Goal: Information Seeking & Learning: Learn about a topic

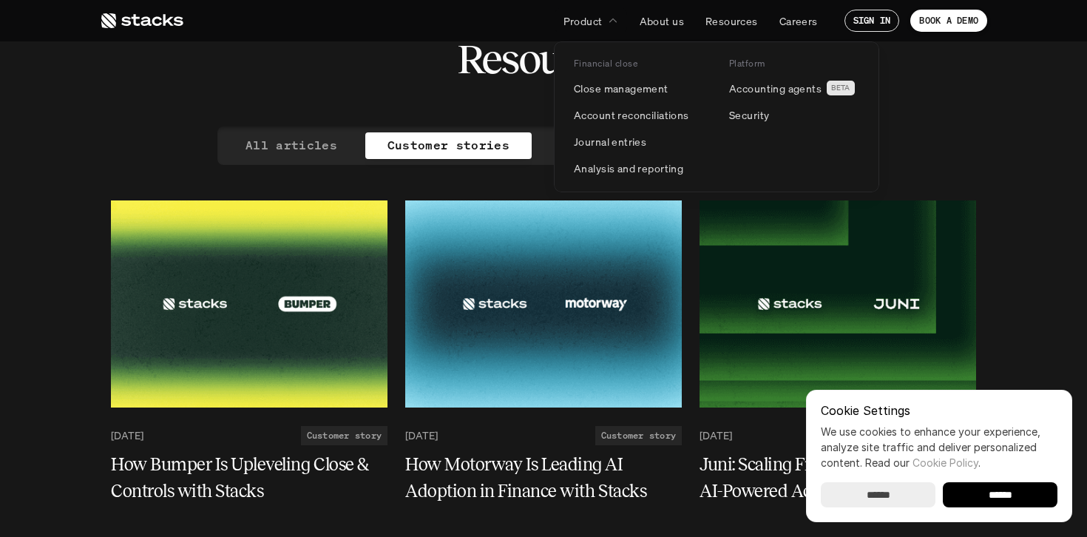
scroll to position [56, 0]
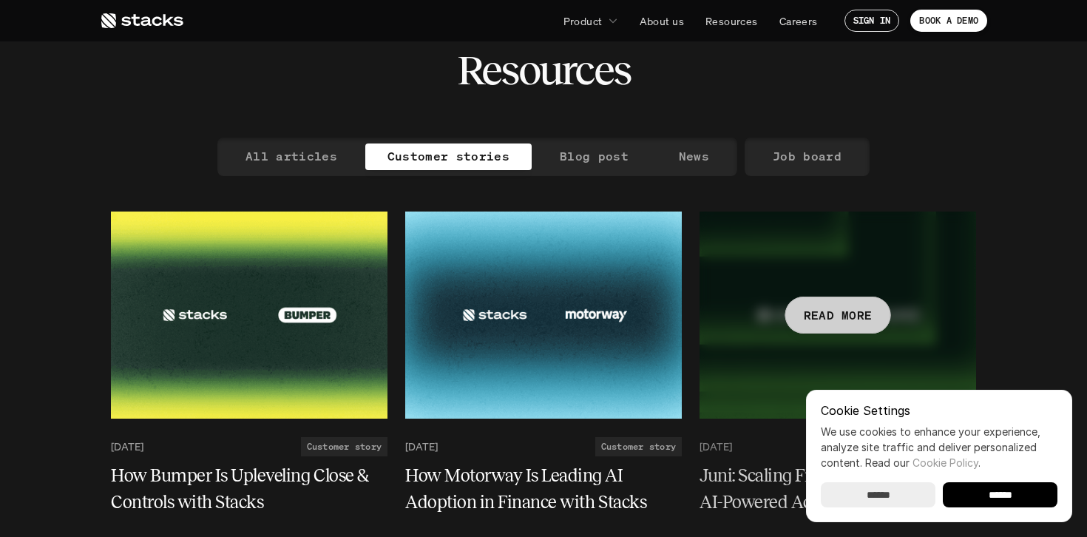
click at [795, 254] on div at bounding box center [837, 314] width 276 height 207
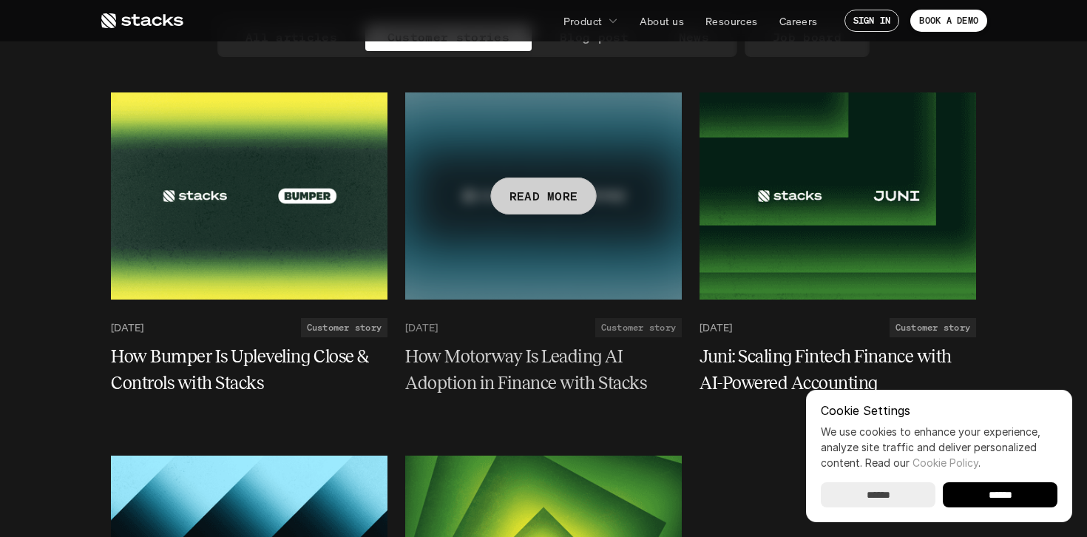
scroll to position [193, 0]
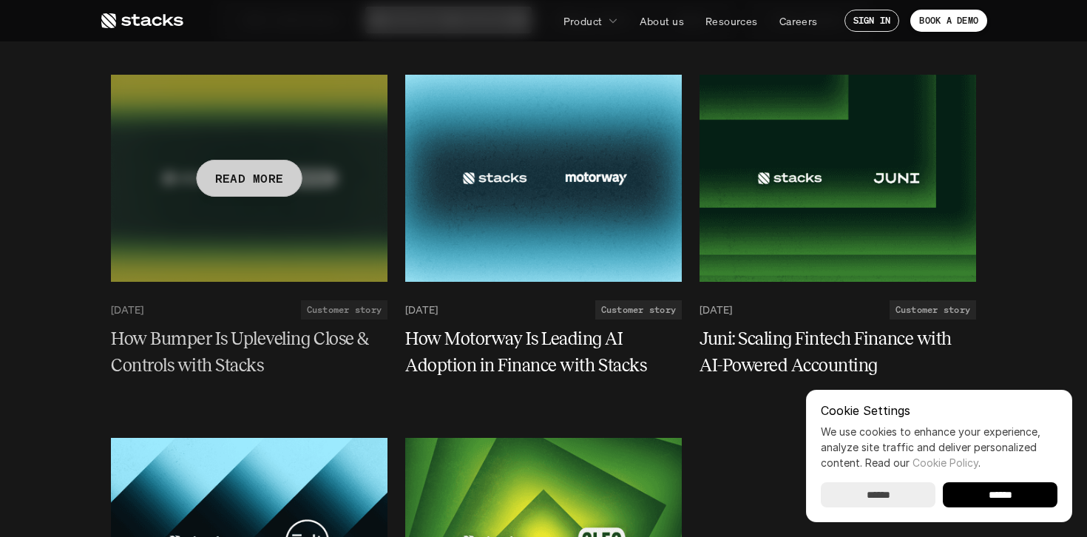
click at [248, 169] on p "READ MORE" at bounding box center [249, 177] width 69 height 21
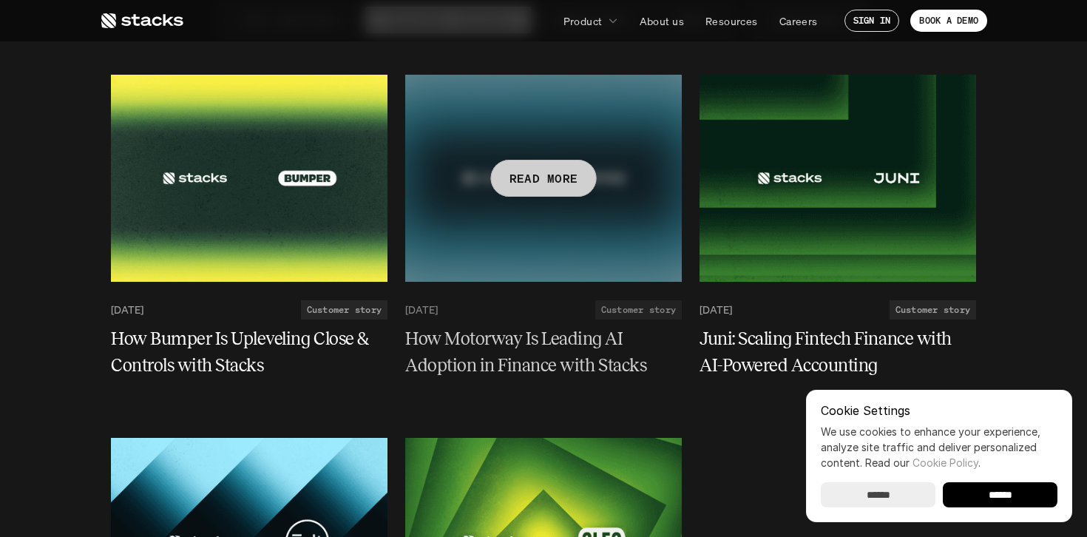
click at [521, 167] on p "READ MORE" at bounding box center [543, 177] width 69 height 21
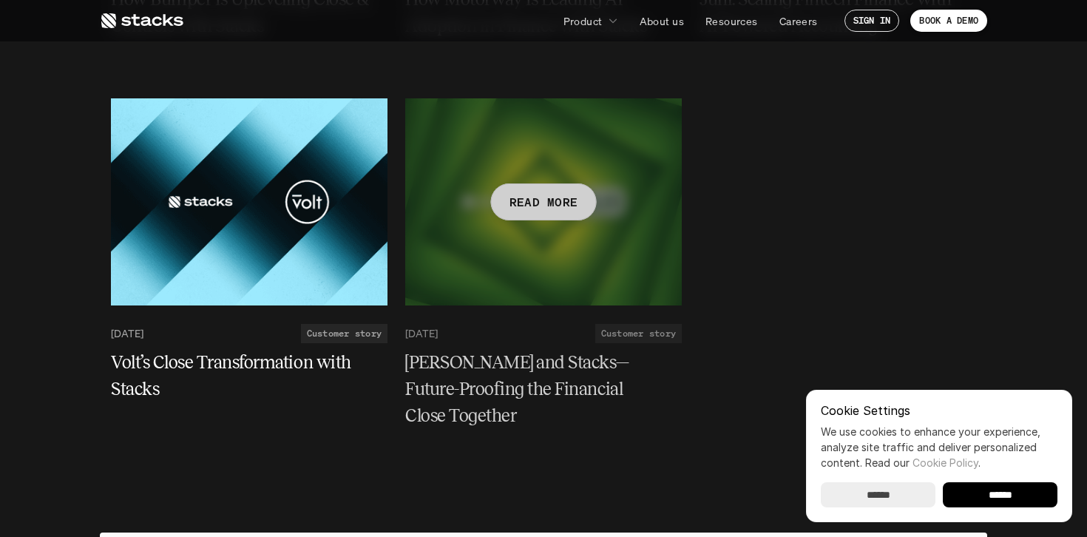
scroll to position [515, 0]
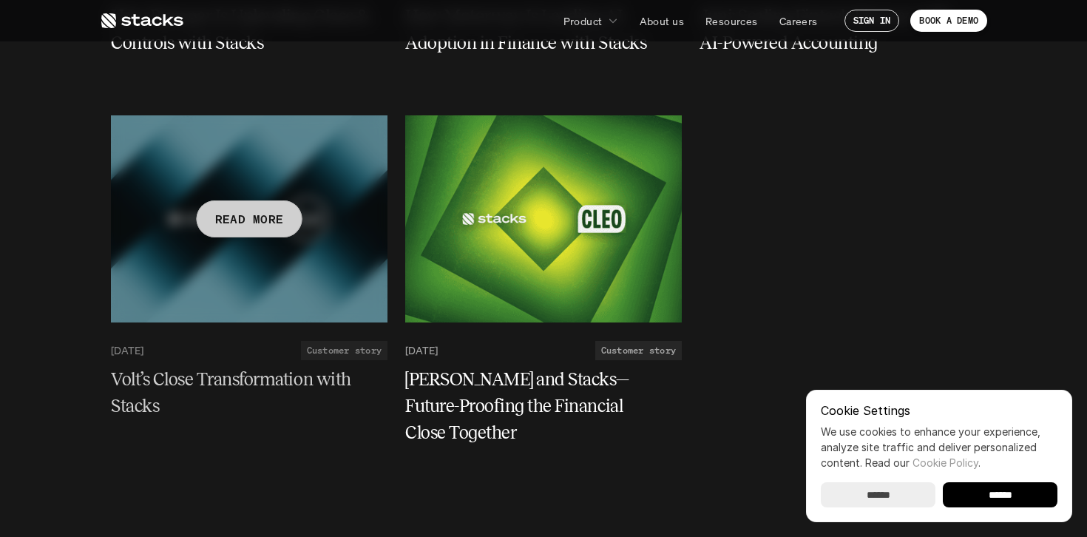
click at [304, 220] on div at bounding box center [249, 218] width 276 height 207
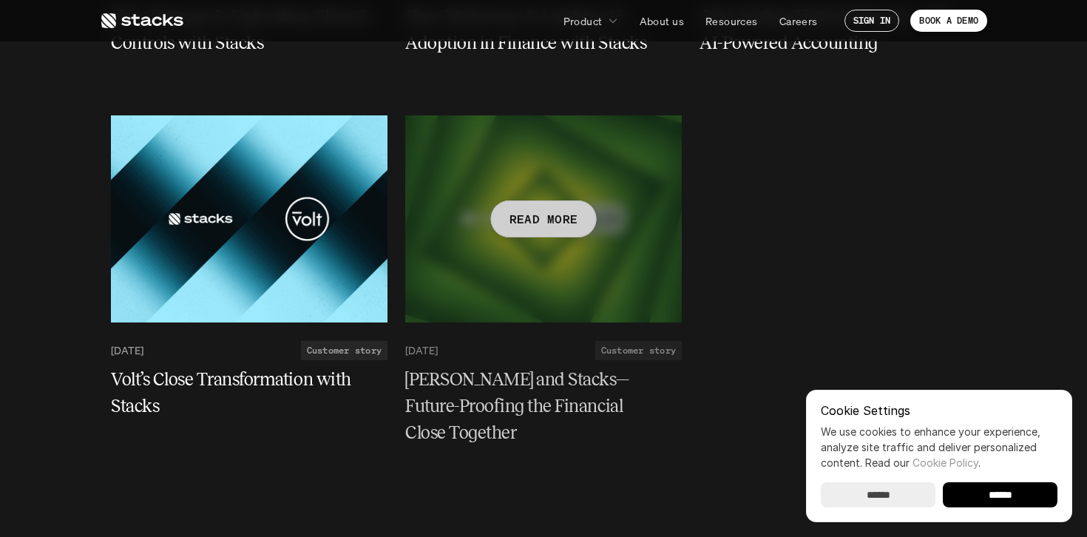
click at [492, 197] on div at bounding box center [543, 218] width 276 height 207
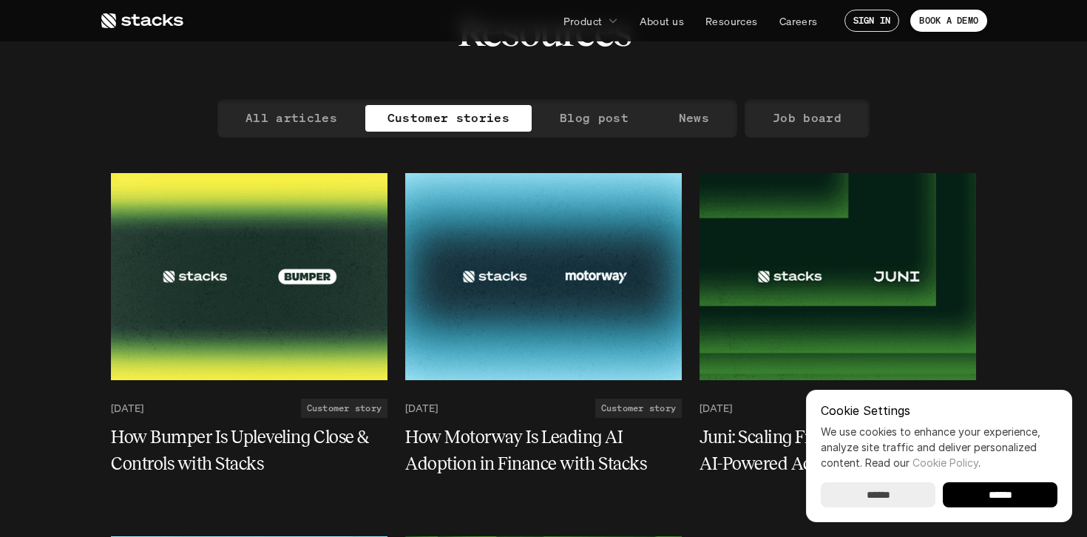
scroll to position [81, 0]
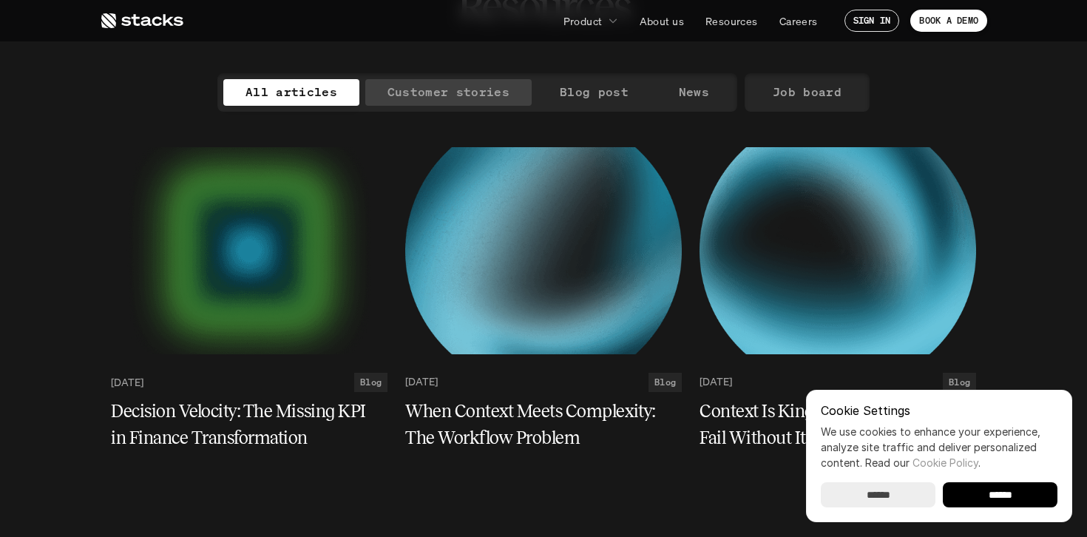
click at [430, 92] on p "Customer stories" at bounding box center [448, 91] width 122 height 21
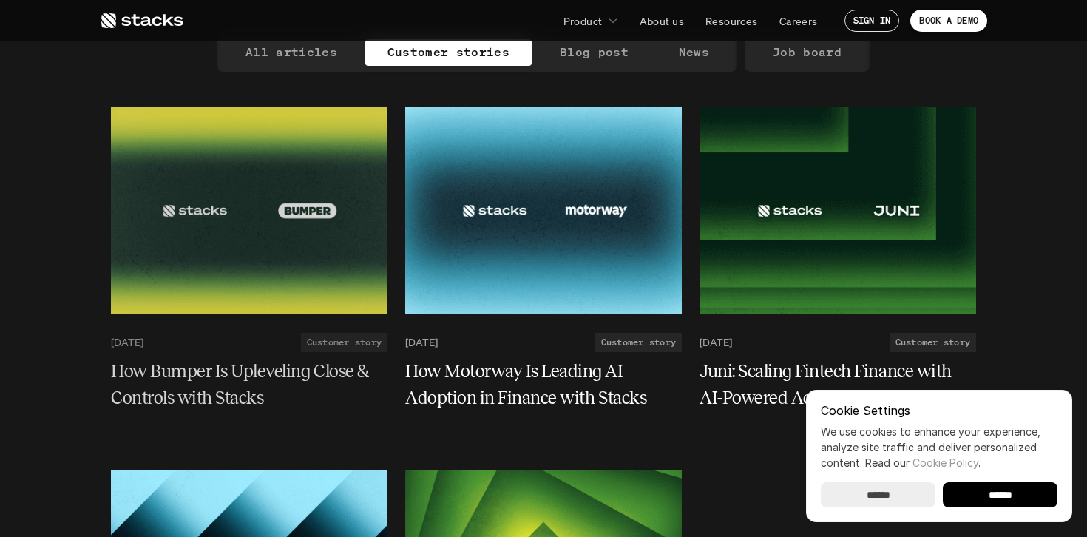
scroll to position [146, 0]
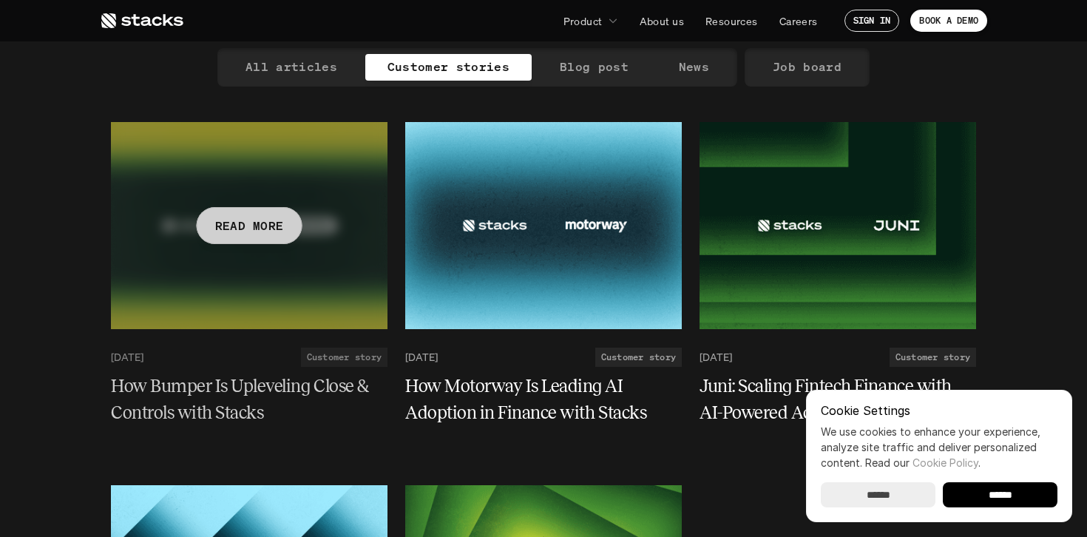
click at [286, 207] on div "READ MORE" at bounding box center [250, 225] width 106 height 37
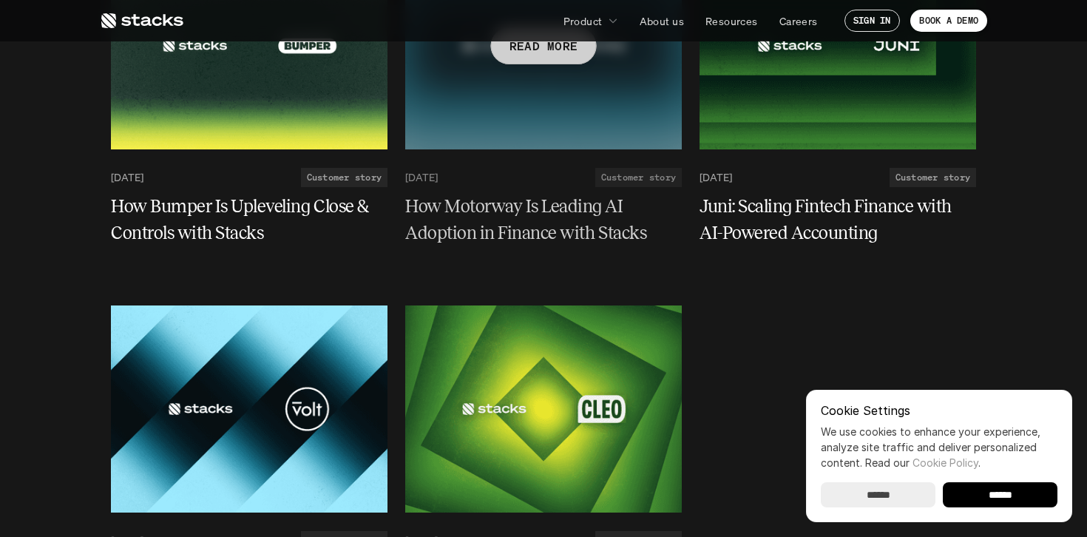
scroll to position [375, 0]
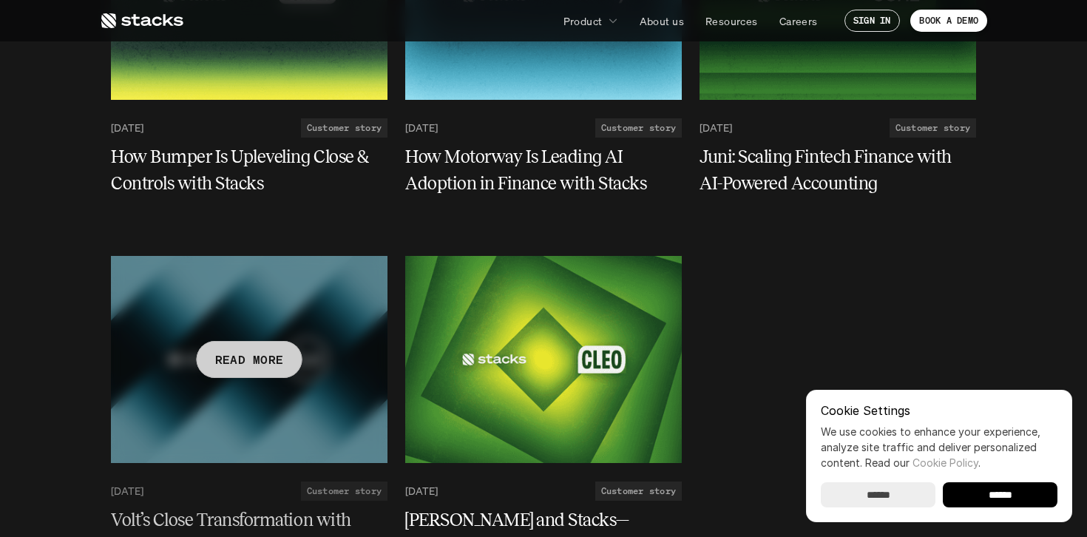
click at [308, 361] on div at bounding box center [249, 359] width 276 height 207
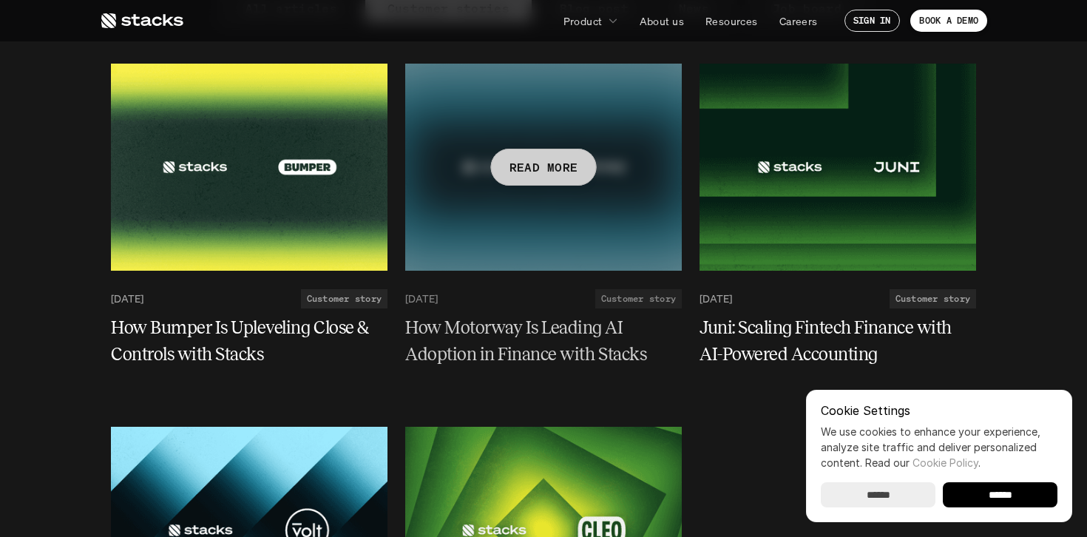
scroll to position [203, 0]
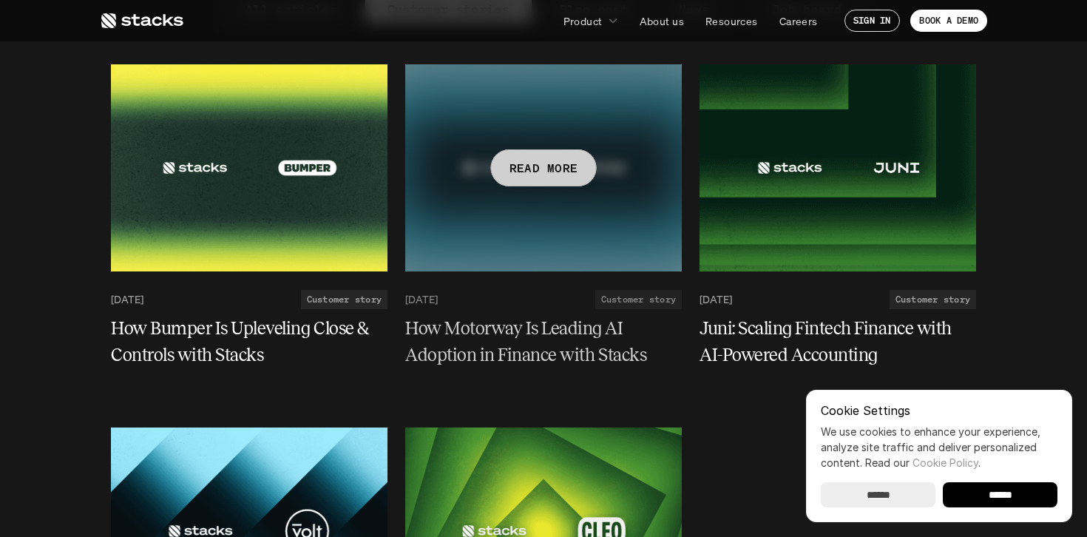
click at [598, 200] on div at bounding box center [543, 167] width 276 height 207
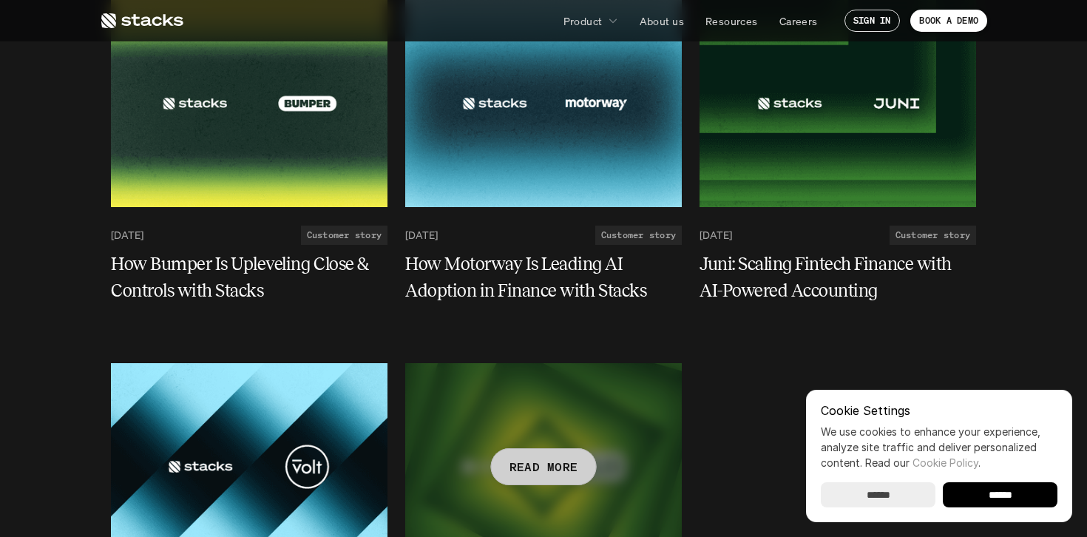
scroll to position [231, 0]
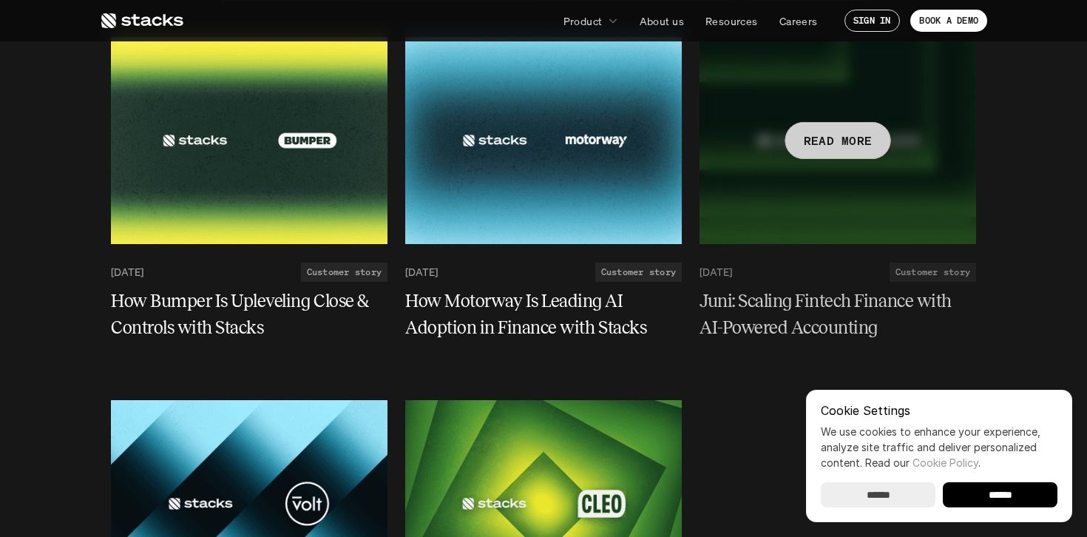
click at [827, 185] on div at bounding box center [837, 140] width 276 height 207
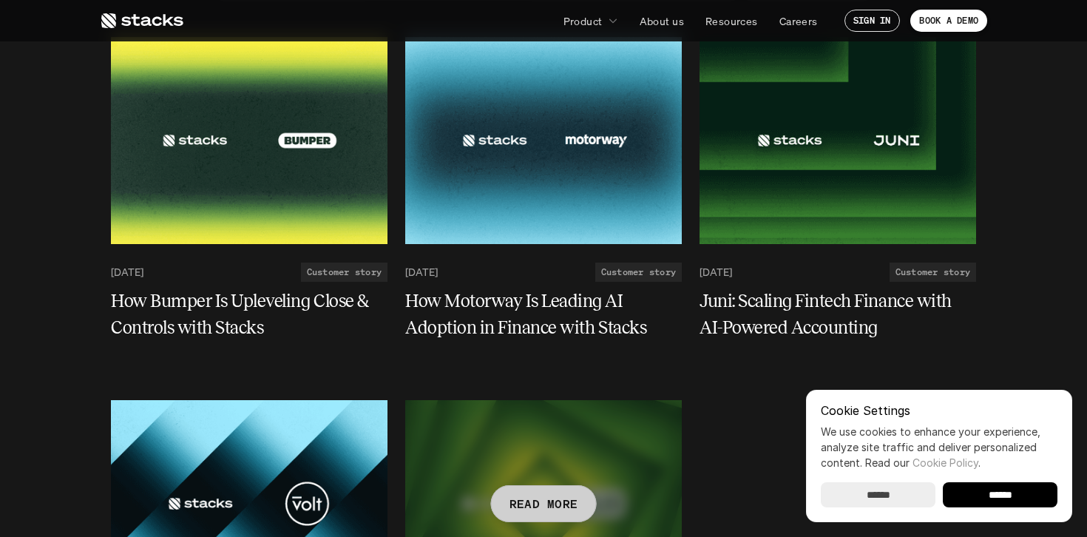
click at [597, 402] on div at bounding box center [543, 503] width 276 height 207
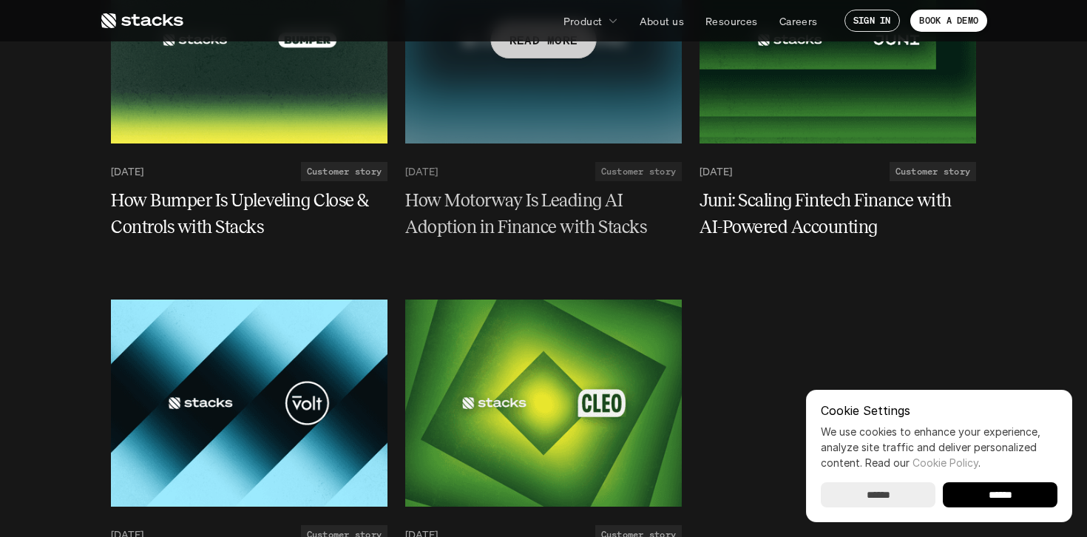
scroll to position [336, 0]
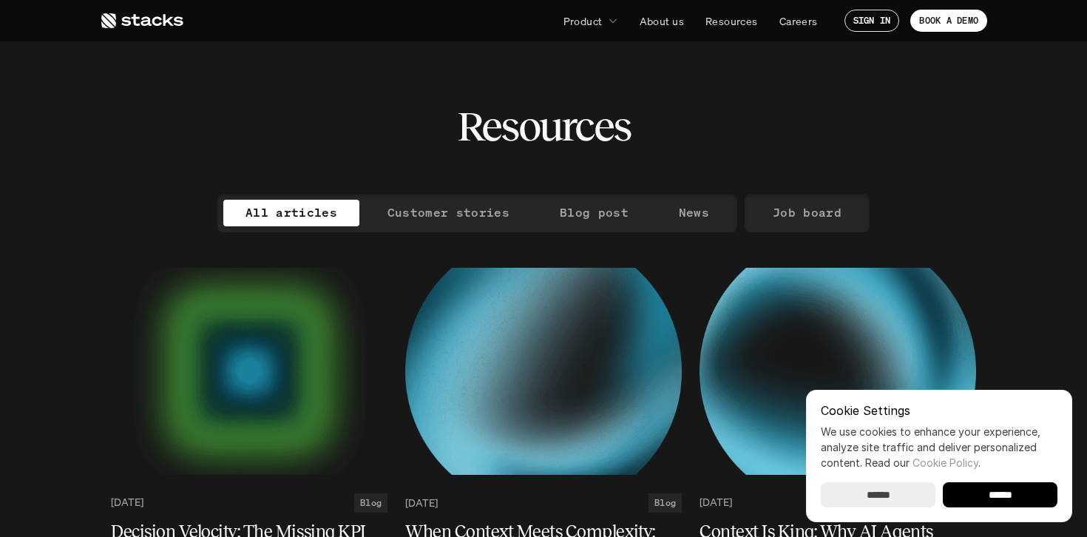
click at [144, 24] on use at bounding box center [142, 20] width 82 height 15
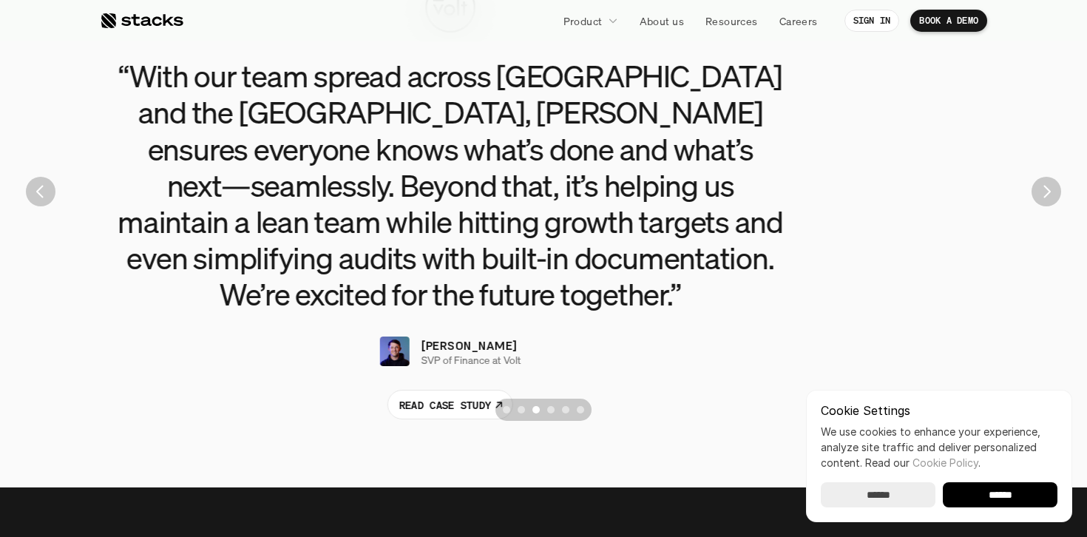
drag, startPoint x: 619, startPoint y: 352, endPoint x: 527, endPoint y: 336, distance: 93.0
click at [527, 336] on div "“With our team spread across Poland and the UK, Stacks ensures everyone knows w…" at bounding box center [450, 238] width 887 height 361
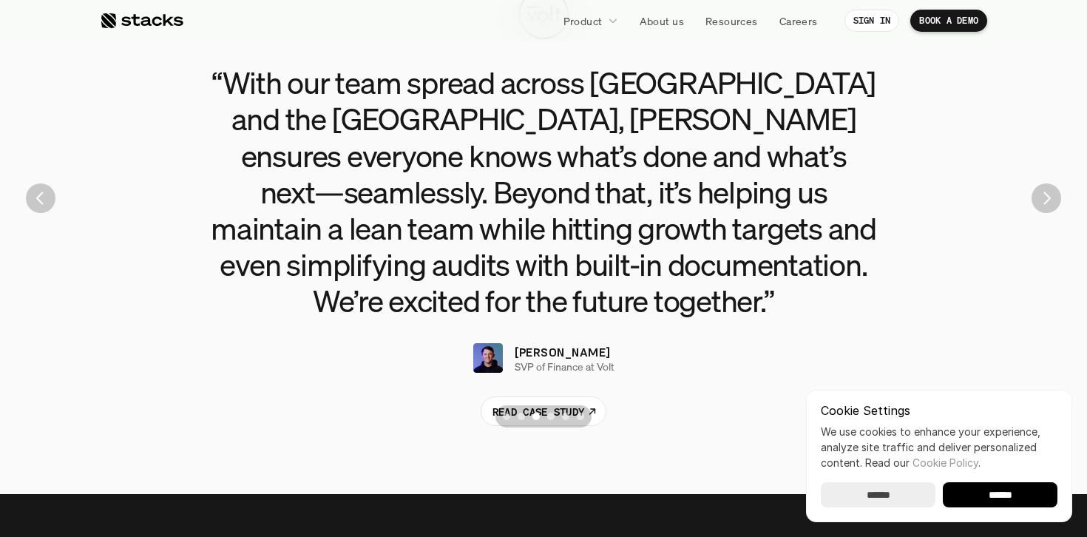
scroll to position [3362, 0]
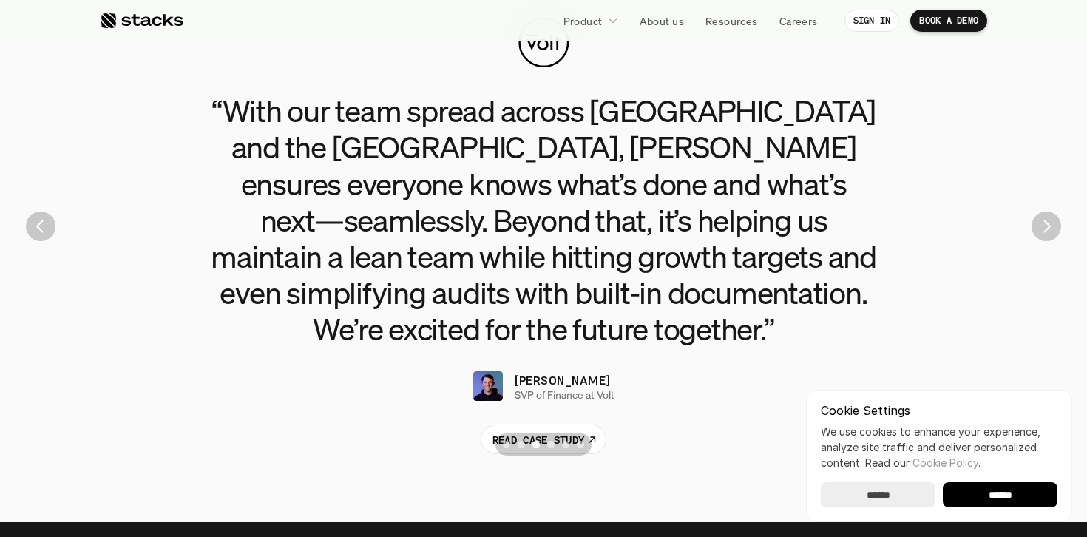
click at [1042, 240] on section "“Since using Stacks, we've reduced the time to financial close by three and a h…" at bounding box center [543, 226] width 1064 height 473
click at [1047, 225] on img "Next" at bounding box center [1046, 226] width 30 height 30
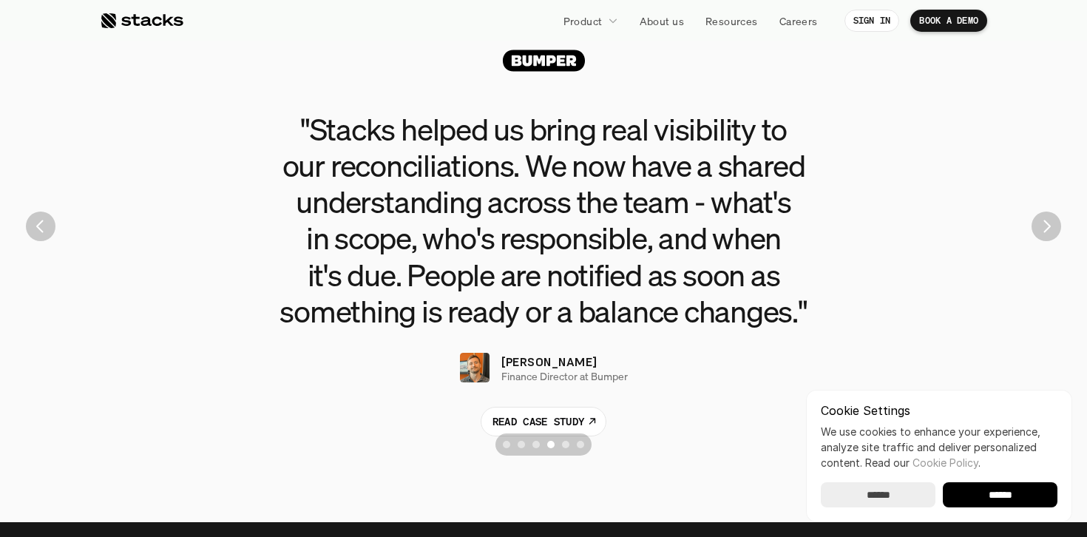
click at [1044, 230] on img "Next" at bounding box center [1046, 226] width 30 height 30
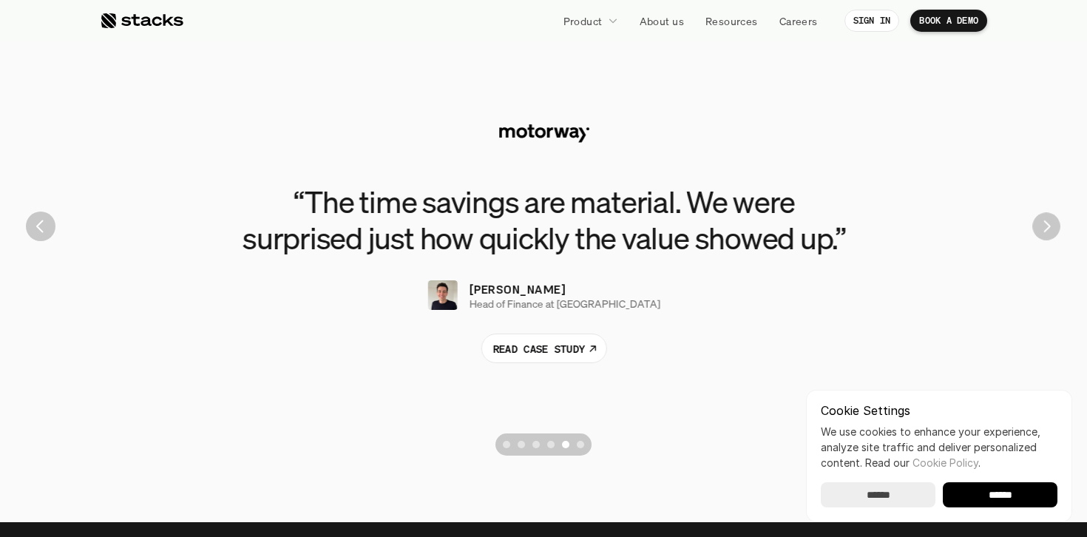
click at [1044, 230] on img "Next" at bounding box center [1045, 225] width 27 height 27
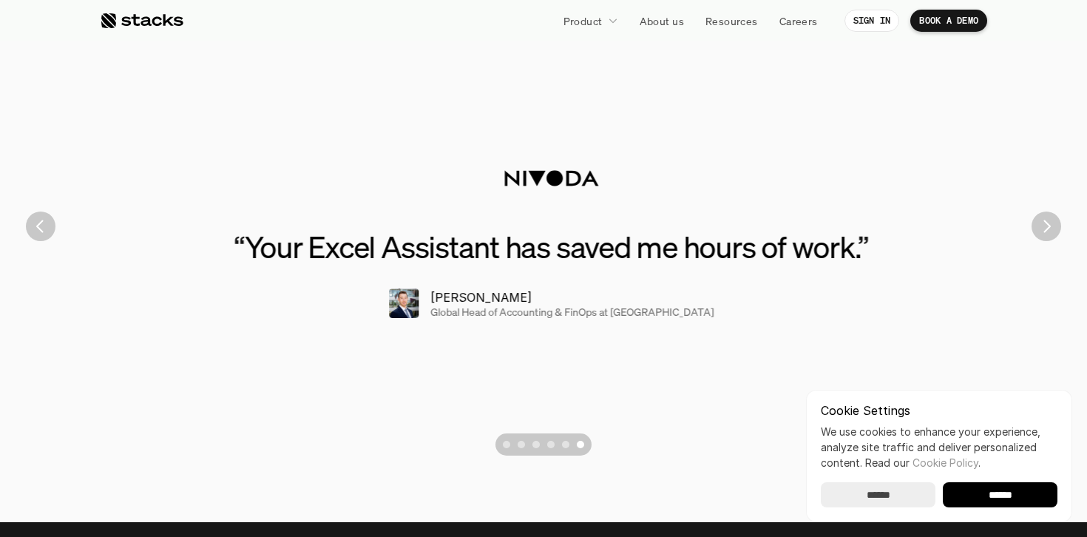
click at [1044, 229] on img "Next" at bounding box center [1046, 226] width 30 height 30
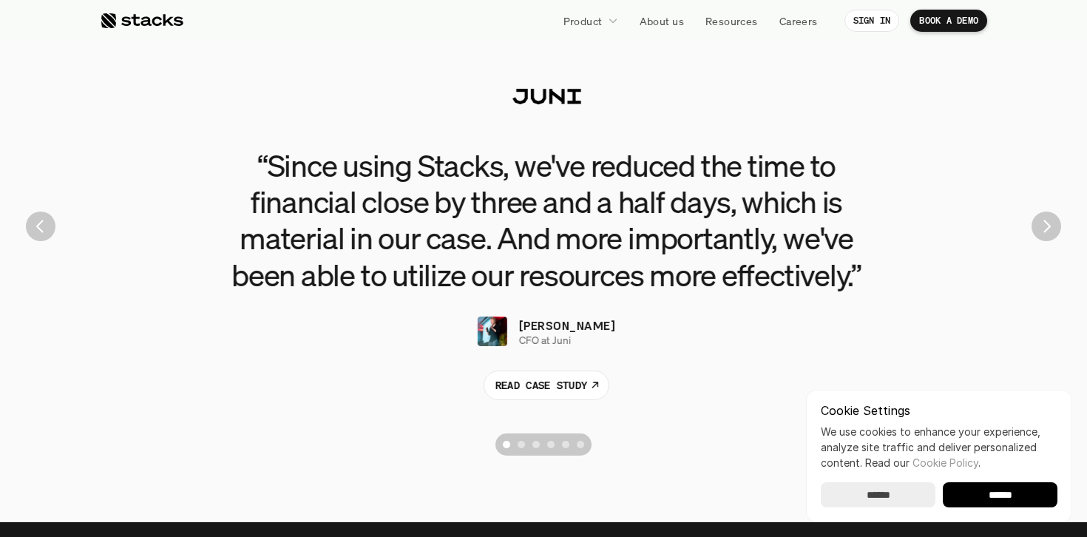
click at [1044, 229] on img "Next" at bounding box center [1046, 226] width 30 height 30
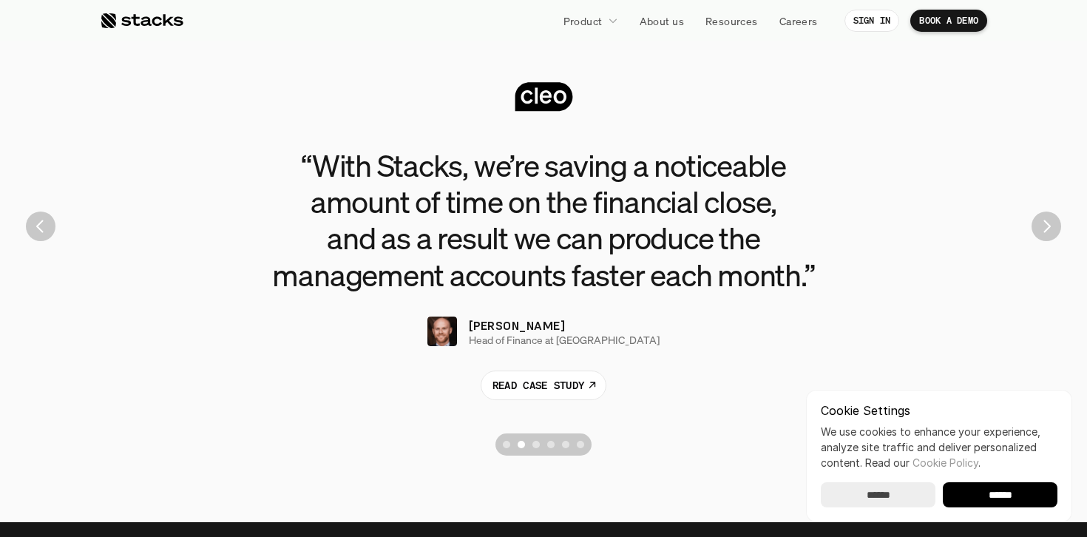
click at [39, 223] on img "Previous" at bounding box center [41, 226] width 30 height 30
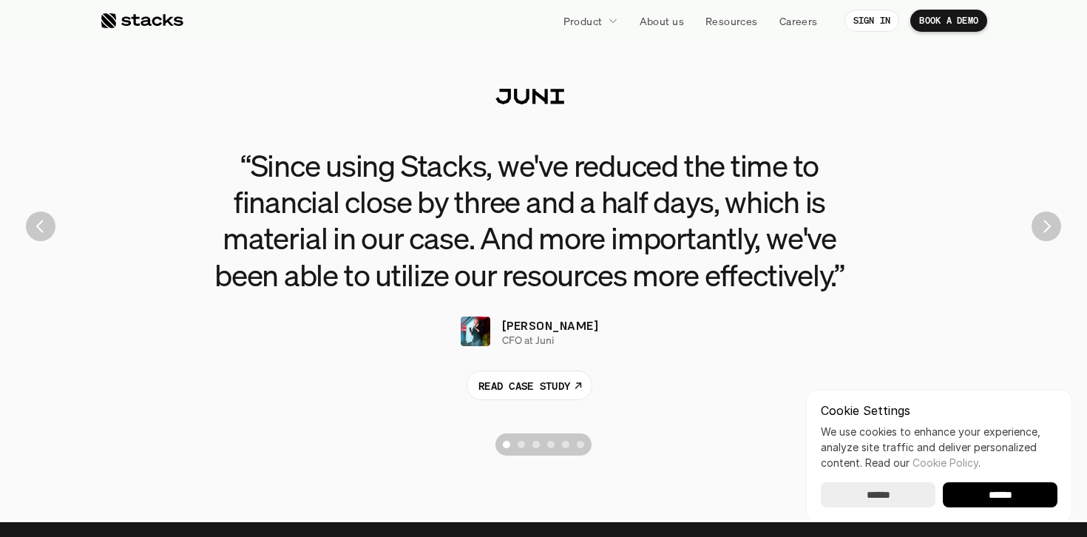
click at [490, 336] on img at bounding box center [476, 331] width 30 height 30
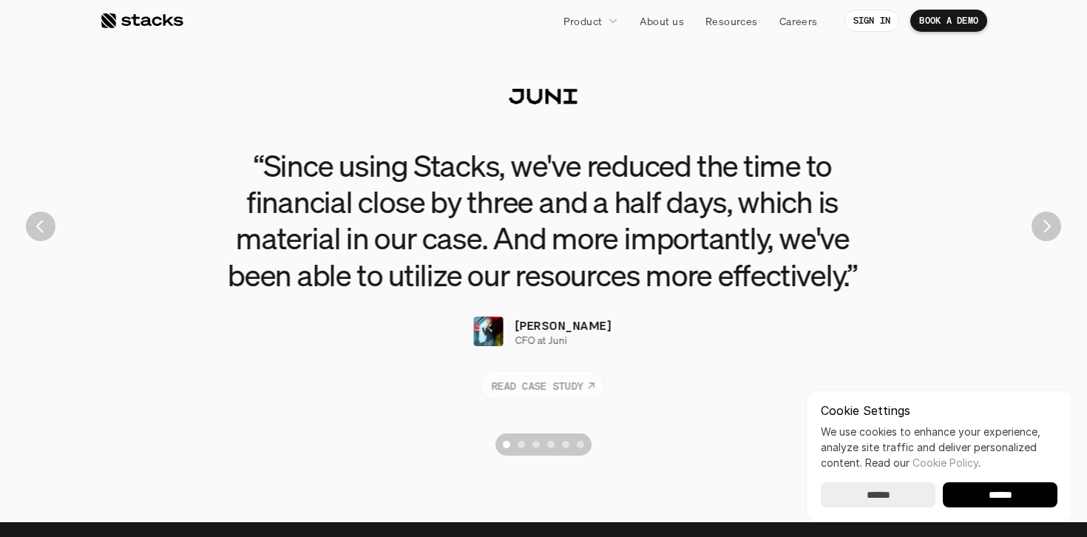
click at [507, 384] on p "READ CASE STUDY" at bounding box center [537, 385] width 92 height 16
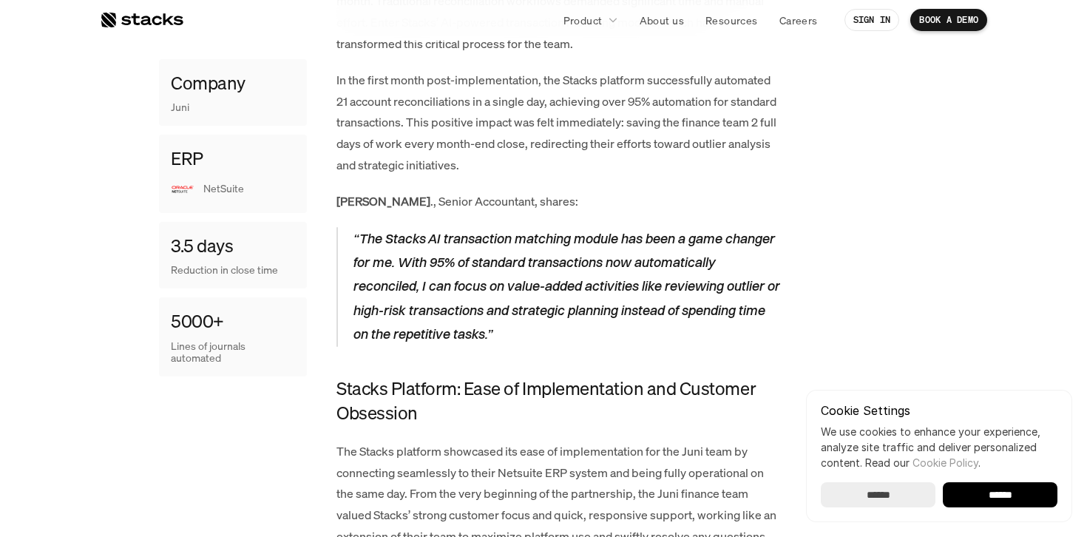
scroll to position [1142, 0]
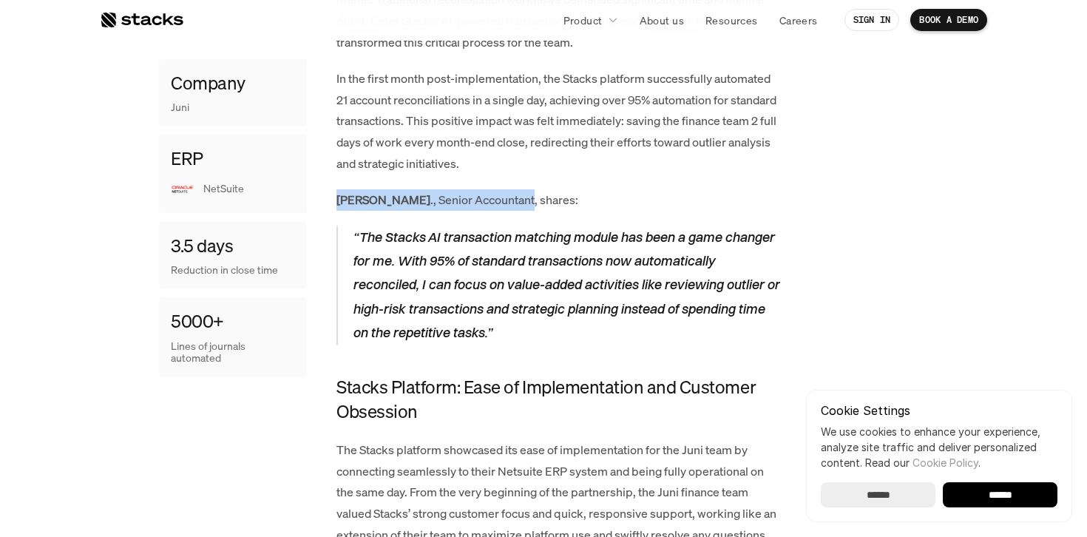
drag, startPoint x: 441, startPoint y: 198, endPoint x: 322, endPoint y: 198, distance: 119.0
copy p "Anna S ., Senior Accountant"
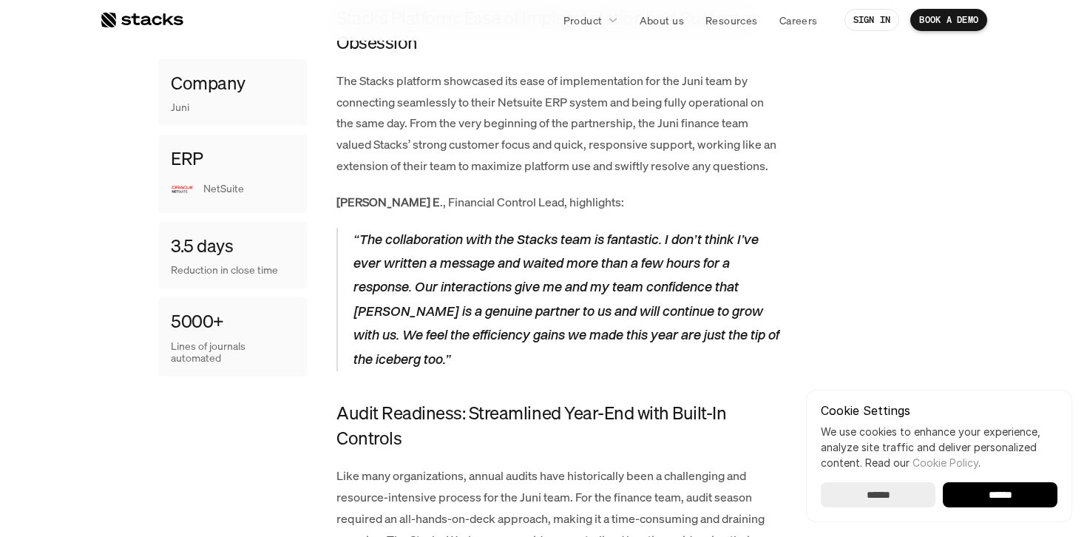
scroll to position [1536, 0]
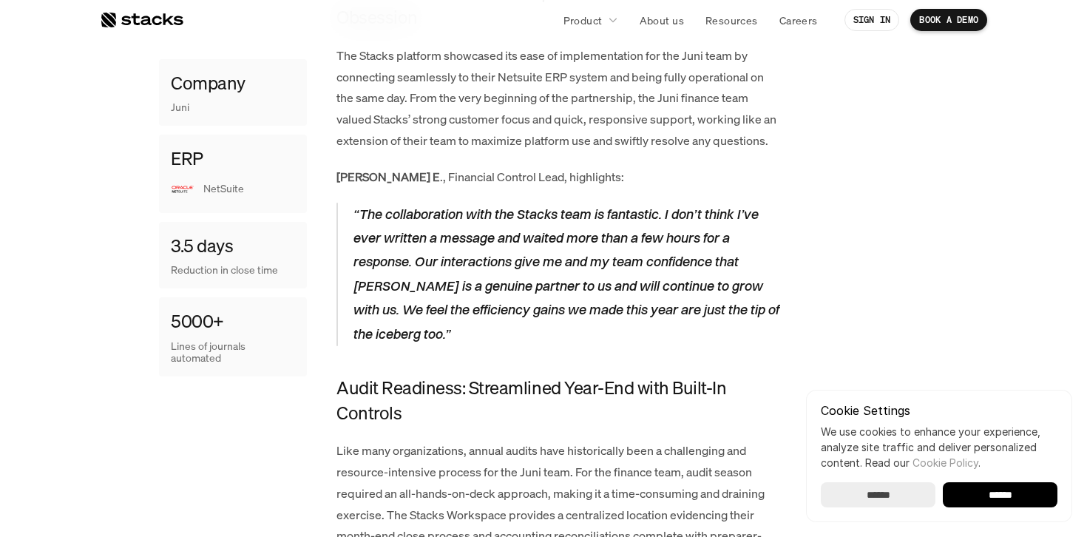
click at [353, 172] on strong "Dionne E" at bounding box center [387, 177] width 103 height 16
copy strong "Dionne"
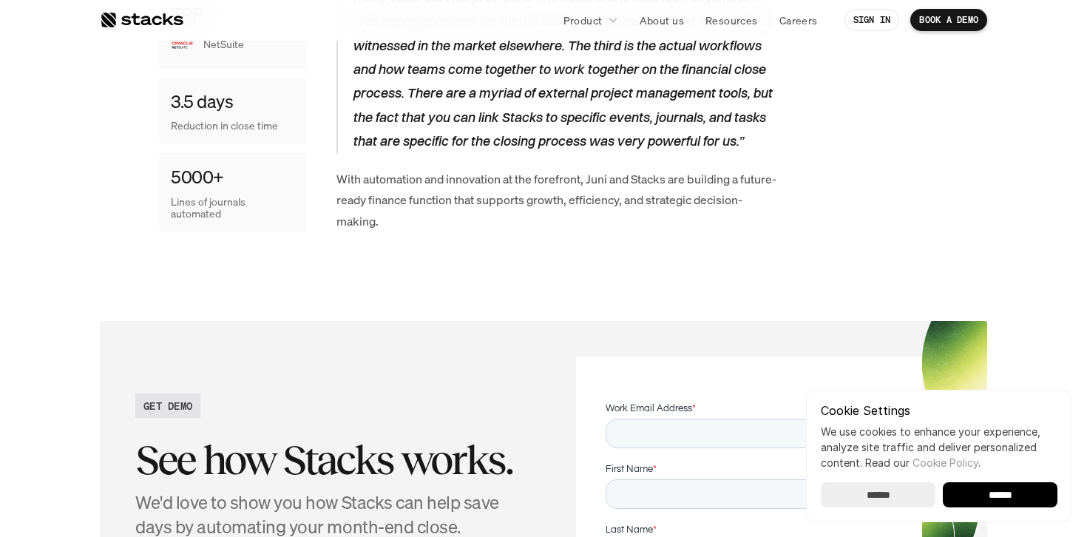
scroll to position [3048, 0]
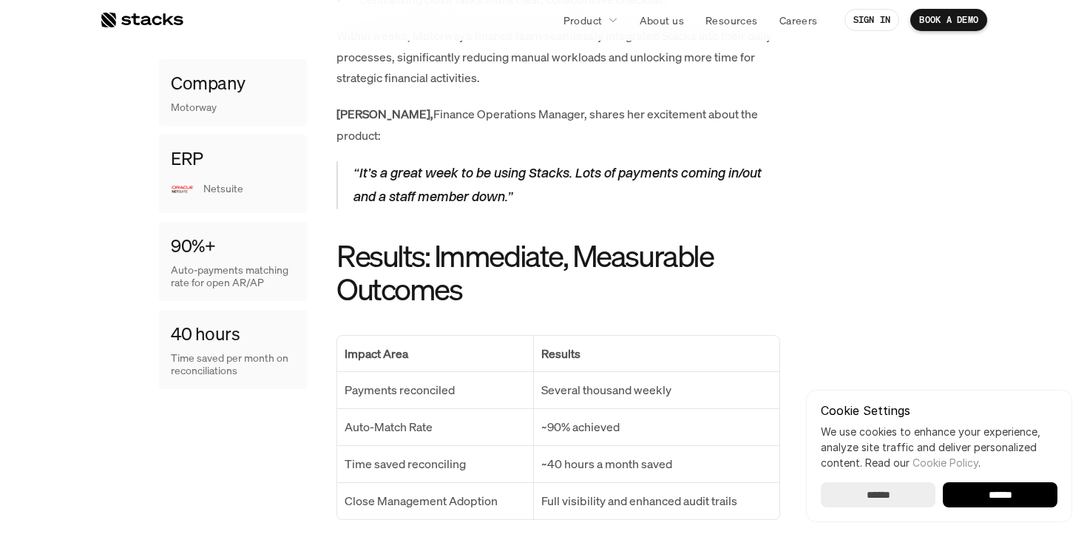
scroll to position [1353, 0]
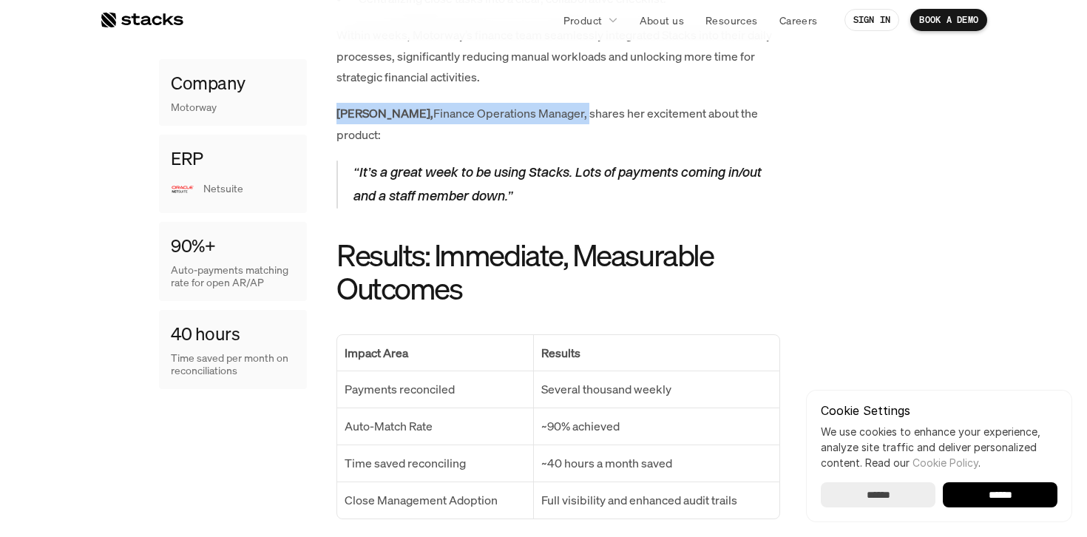
drag, startPoint x: 534, startPoint y: 115, endPoint x: 327, endPoint y: 115, distance: 207.7
click at [327, 115] on div "Company Motorway ERP Netsuite 90%+ Auto-payments matching rate for open AR/AP 4…" at bounding box center [543, 199] width 769 height 1592
copy p "Kate H., Finance Operations Manager,"
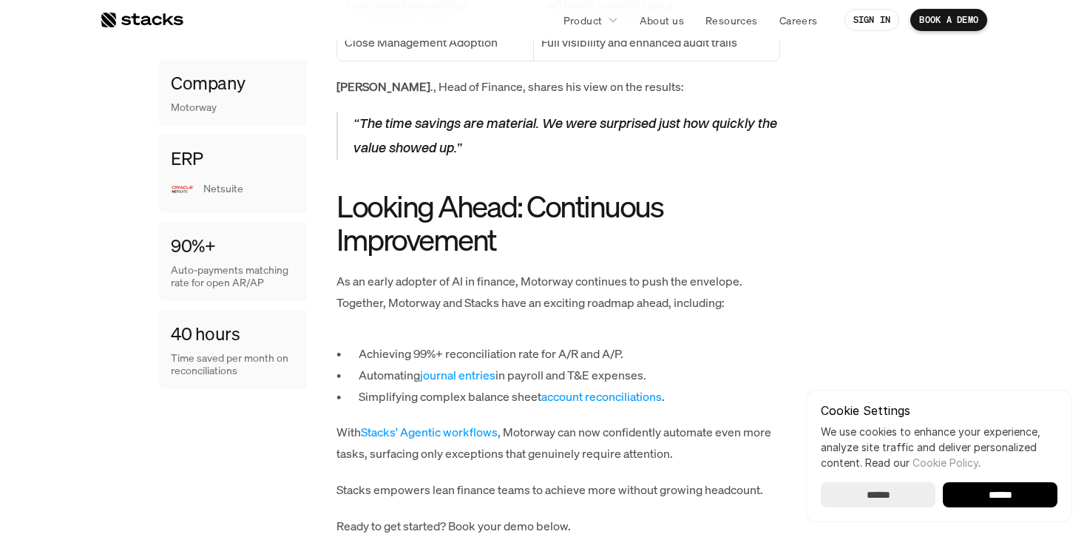
scroll to position [1776, 0]
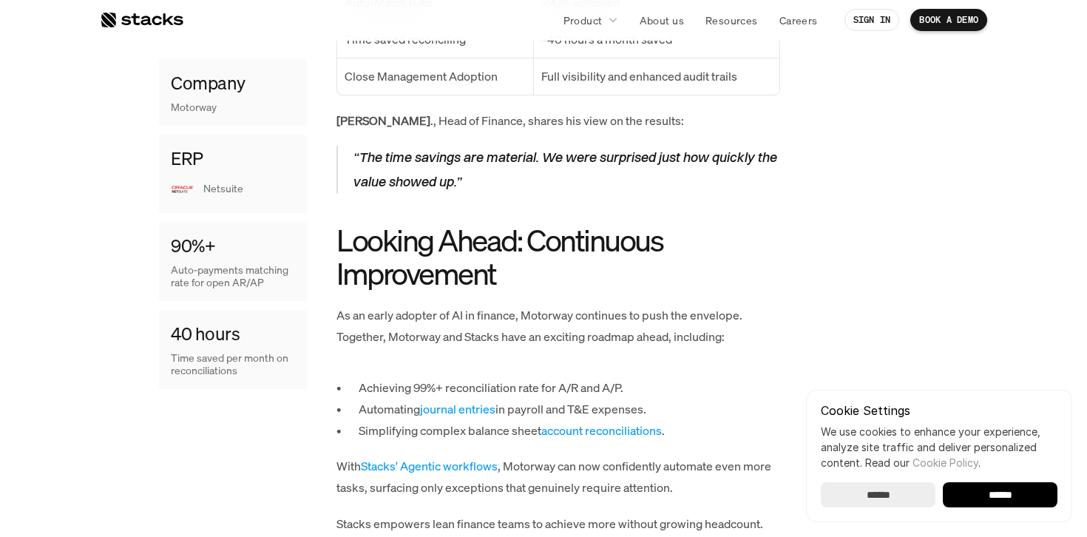
click at [344, 112] on strong "Jack N" at bounding box center [383, 120] width 94 height 16
copy strong "Jack"
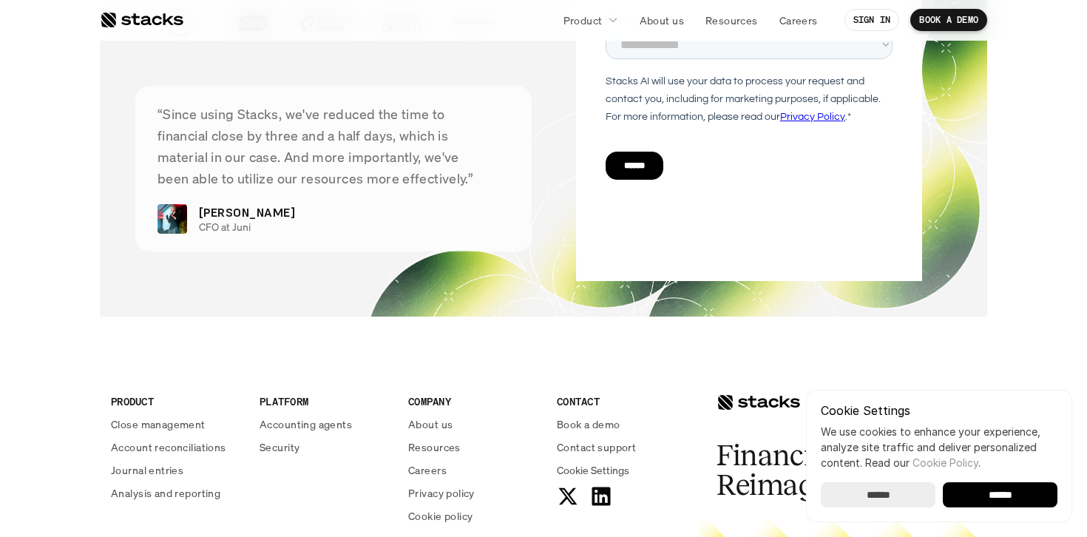
scroll to position [2616, 0]
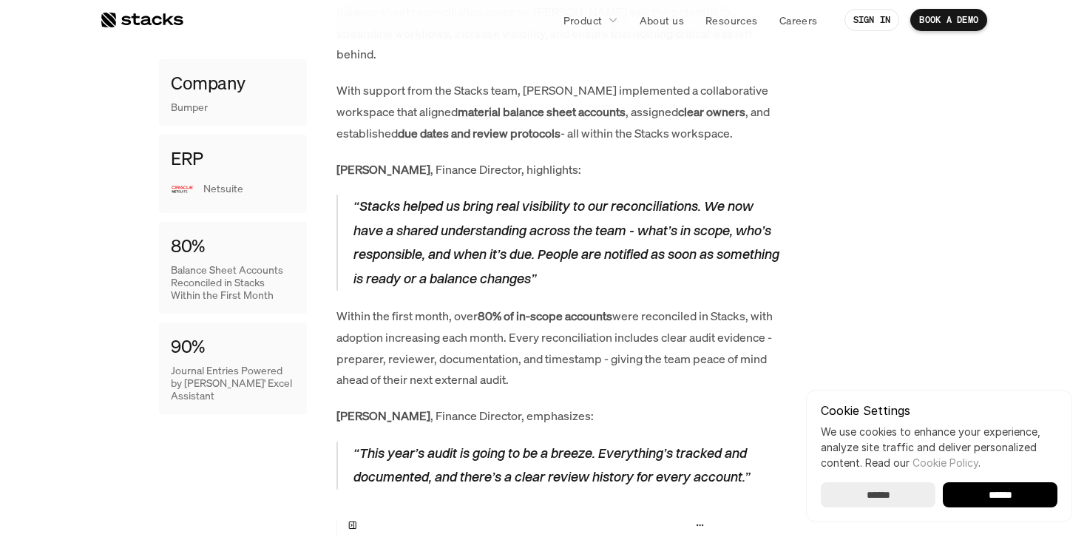
scroll to position [1138, 0]
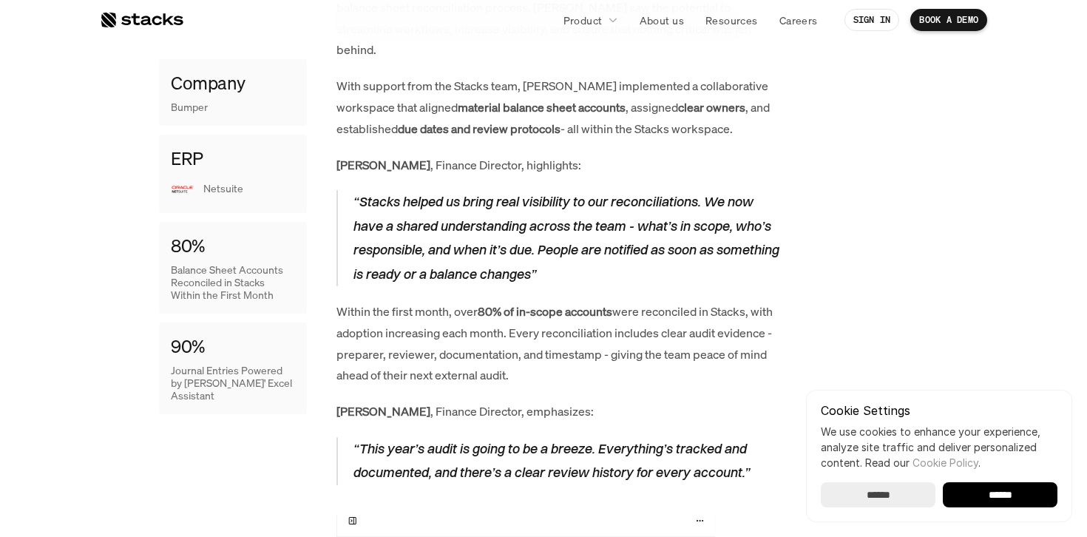
click at [347, 157] on strong "[PERSON_NAME]" at bounding box center [383, 165] width 94 height 16
copy strong "[PERSON_NAME]"
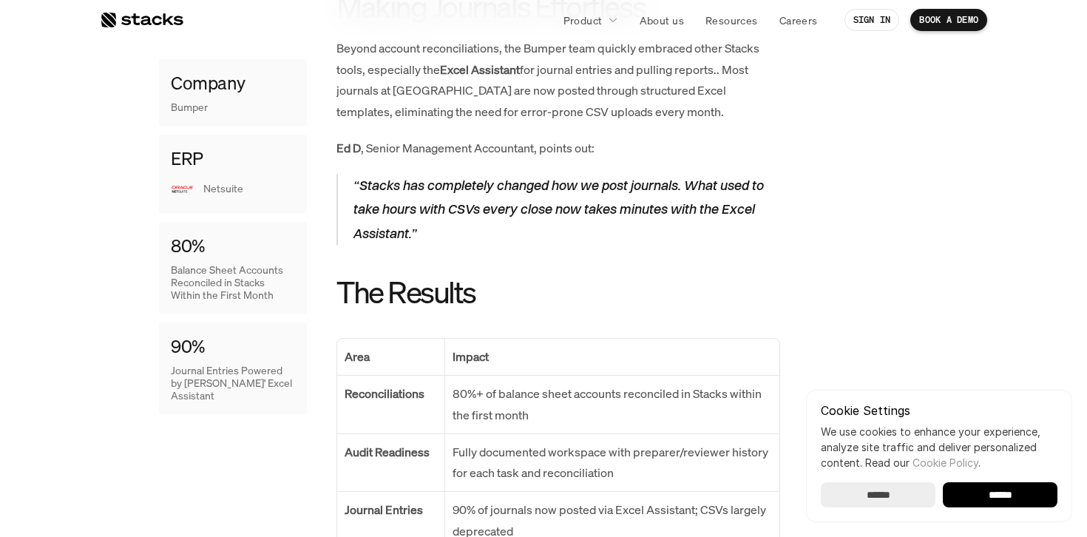
scroll to position [2161, 0]
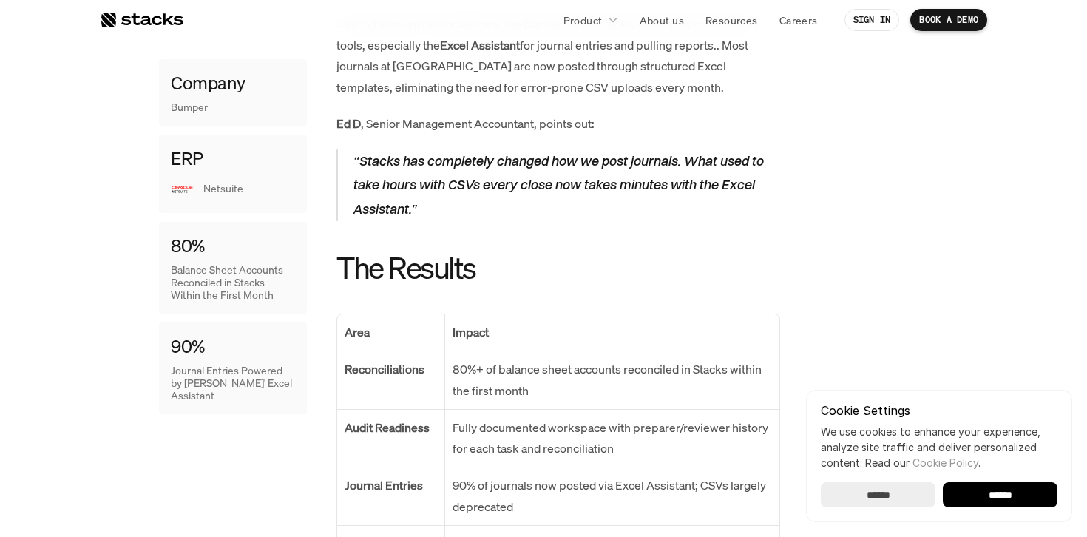
click at [338, 115] on strong "Ed D" at bounding box center [348, 123] width 24 height 16
copy strong "Ed"
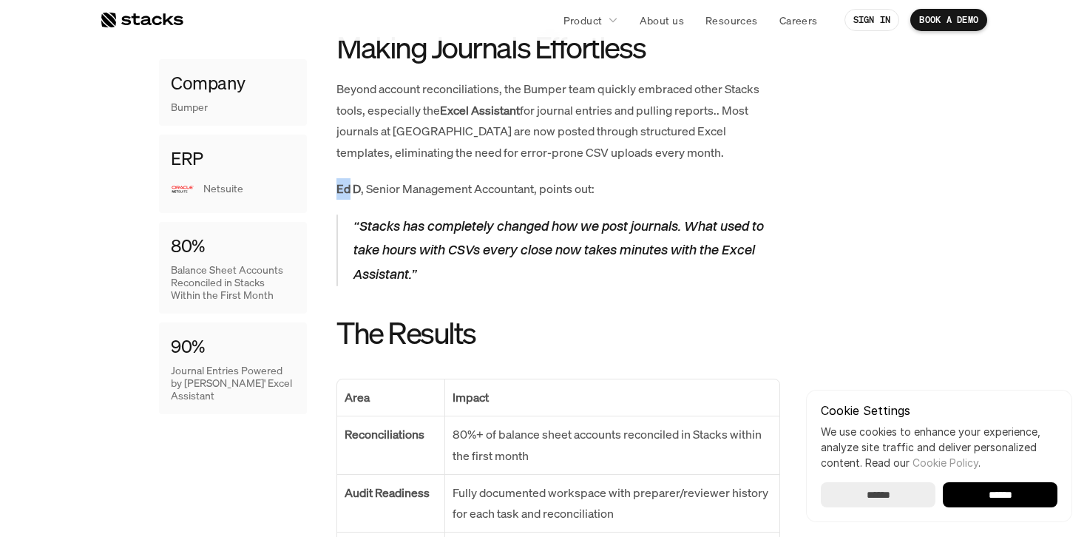
scroll to position [2093, 0]
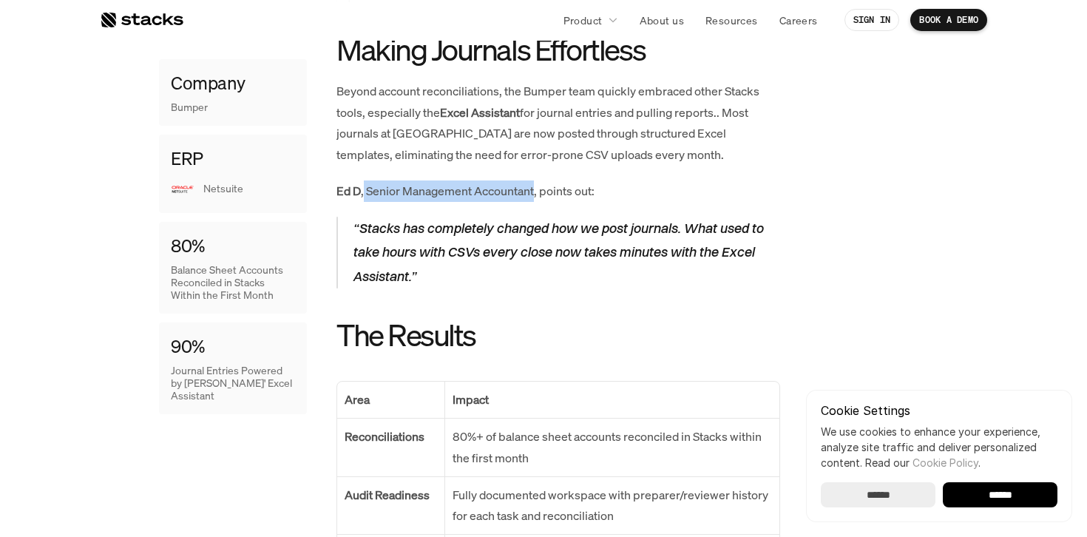
drag, startPoint x: 537, startPoint y: 169, endPoint x: 362, endPoint y: 169, distance: 174.5
click at [362, 180] on p "[PERSON_NAME] , Senior Management Accountant, points out:" at bounding box center [558, 190] width 444 height 21
copy p "Senior Management Accountant"
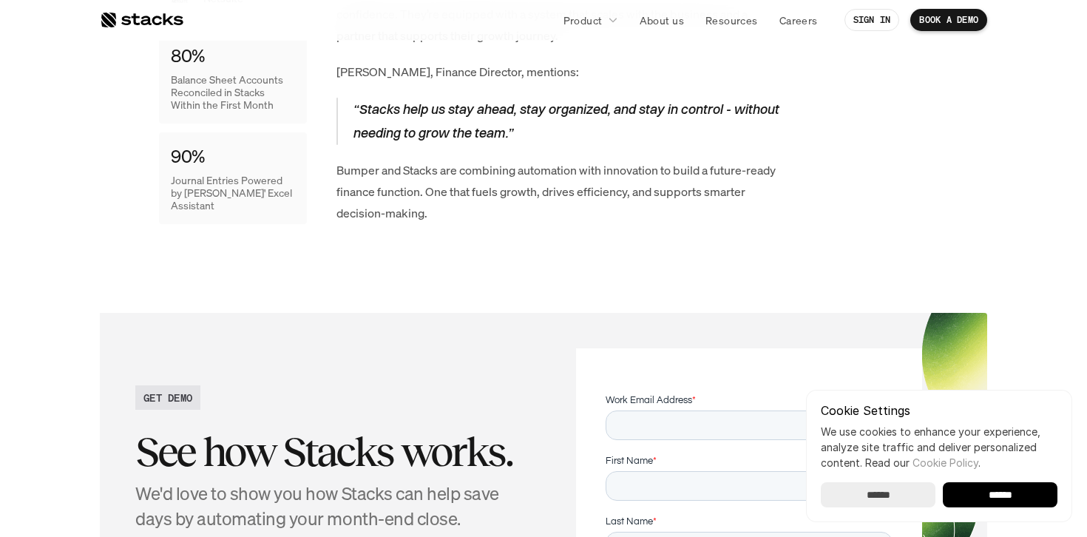
scroll to position [2835, 0]
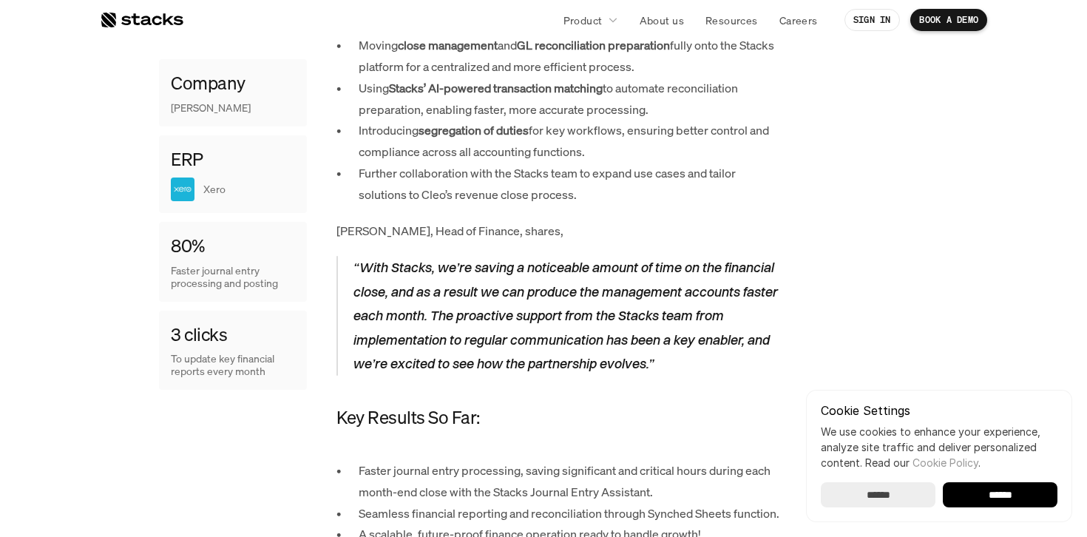
scroll to position [1545, 0]
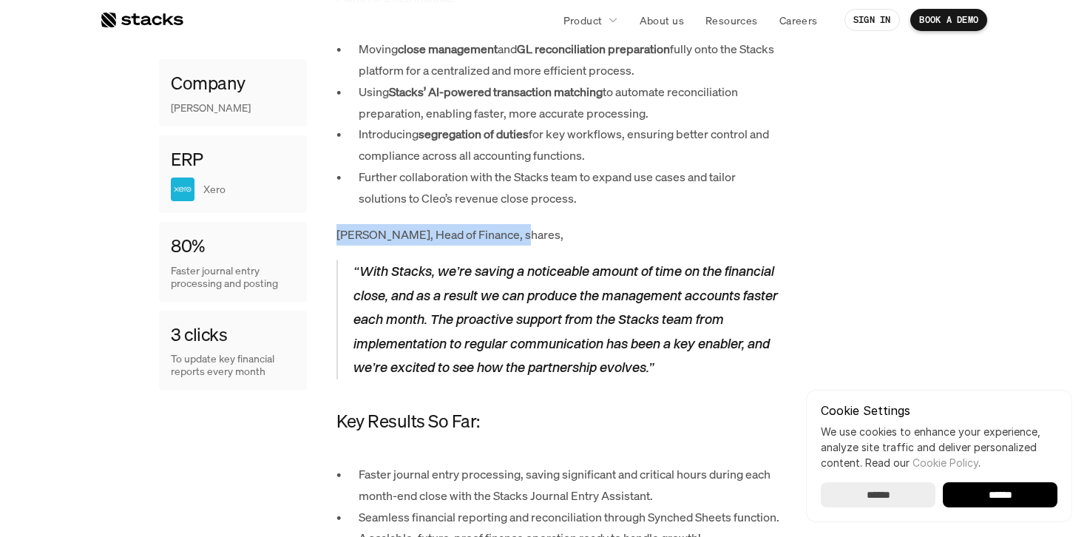
drag, startPoint x: 527, startPoint y: 140, endPoint x: 322, endPoint y: 140, distance: 205.5
copy p "Andy M., Head of Finance, shares,"
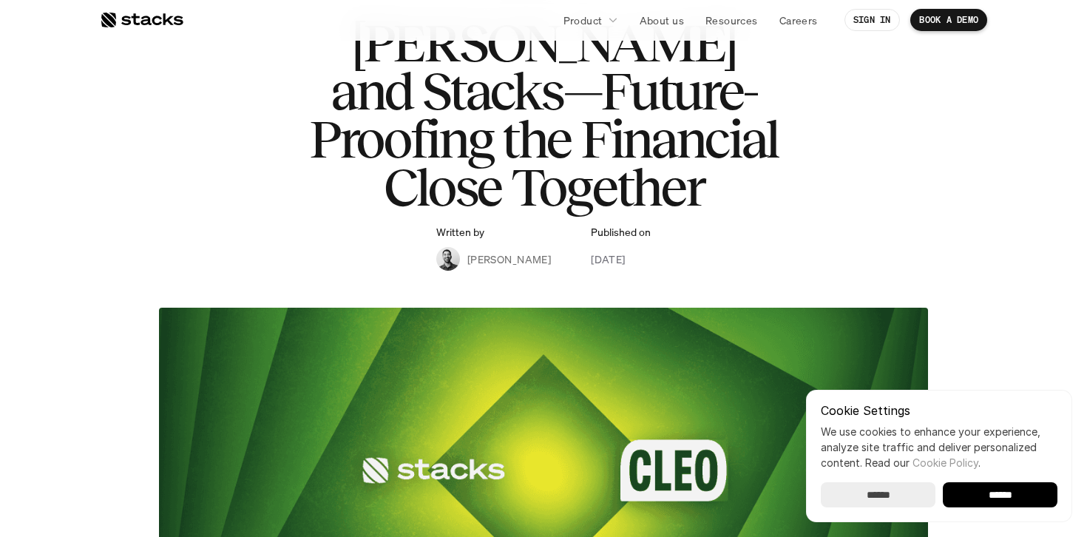
scroll to position [0, 0]
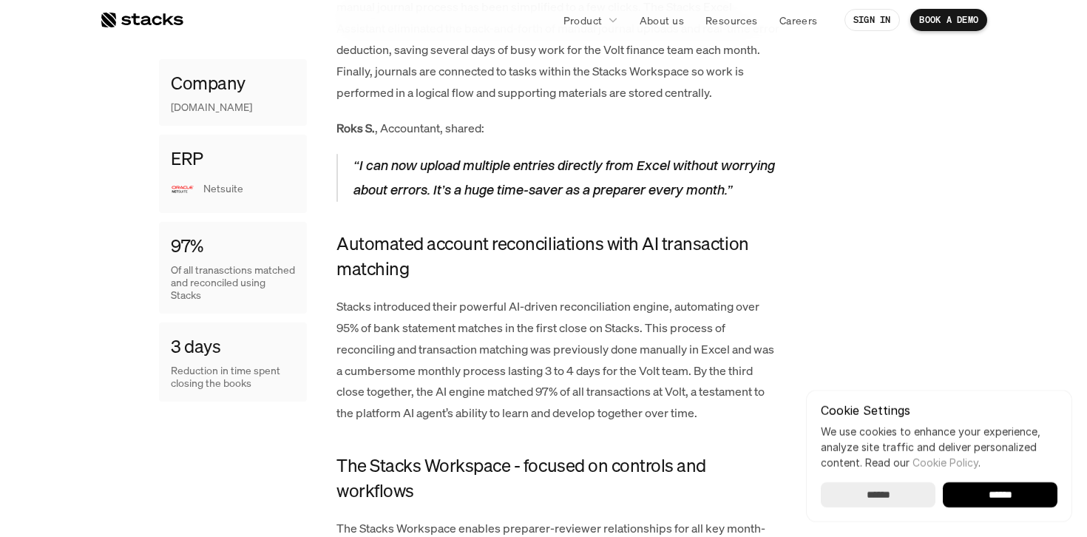
scroll to position [1750, 0]
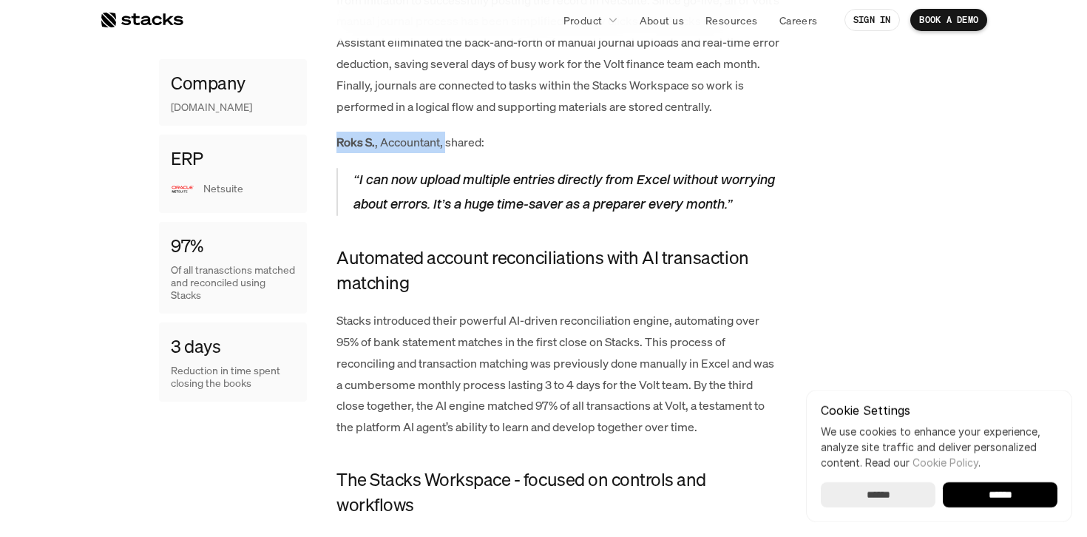
drag, startPoint x: 446, startPoint y: 145, endPoint x: 330, endPoint y: 146, distance: 116.1
click at [330, 146] on div "Company [DOMAIN_NAME] ERP Netsuite 97% Of all tranasctions matched and reconcil…" at bounding box center [543, 383] width 769 height 2850
copy p "Roks S. , Accountant,"
click at [413, 163] on div "Volt.io is revolutionizing merchant payment solutions with real-time transactio…" at bounding box center [558, 383] width 444 height 2850
click at [392, 153] on div "Volt.io is revolutionizing merchant payment solutions with real-time transactio…" at bounding box center [558, 383] width 444 height 2850
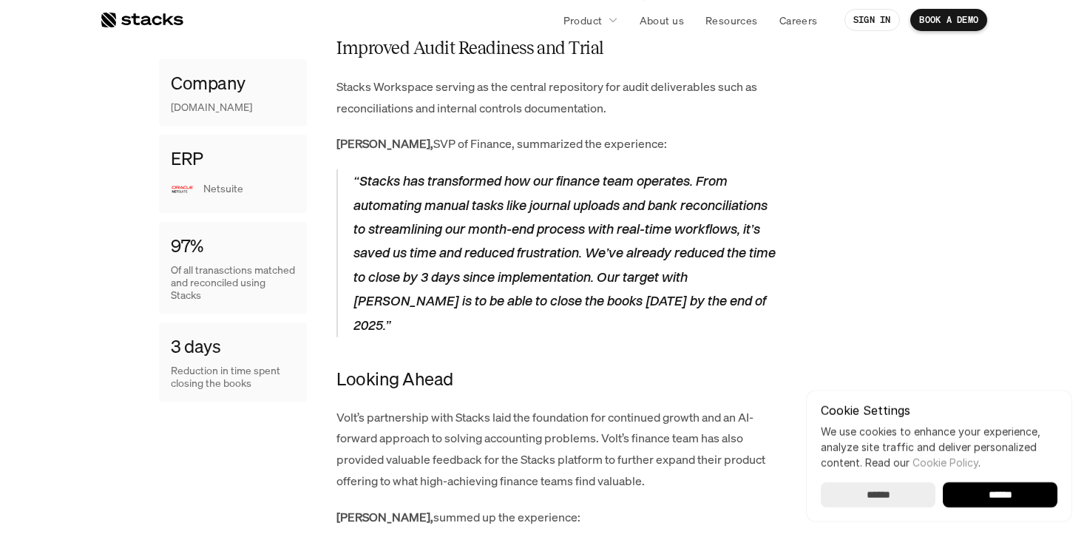
scroll to position [2745, 0]
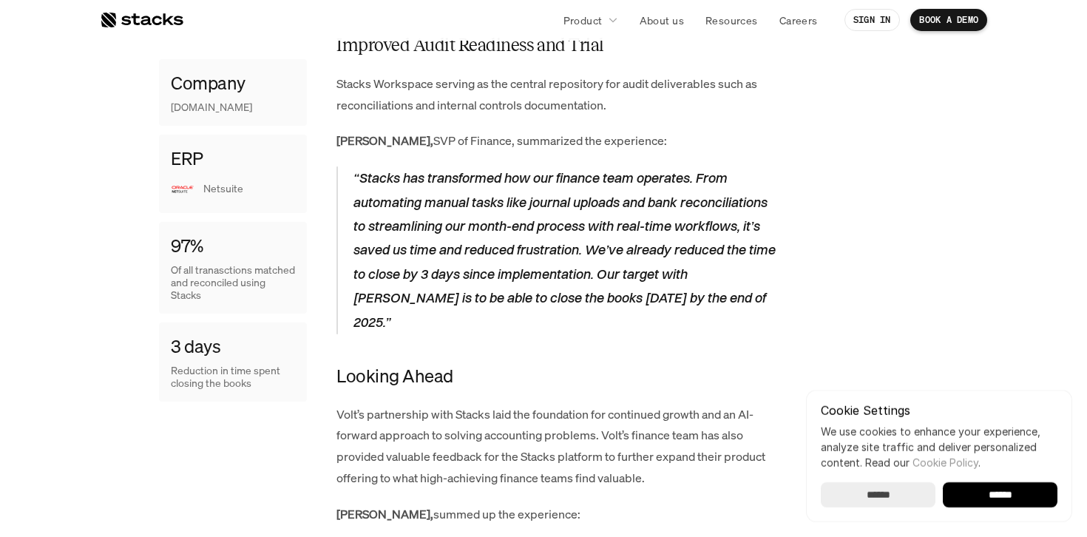
click at [370, 149] on strong "[PERSON_NAME]," at bounding box center [384, 140] width 97 height 16
copy strong "Graham"
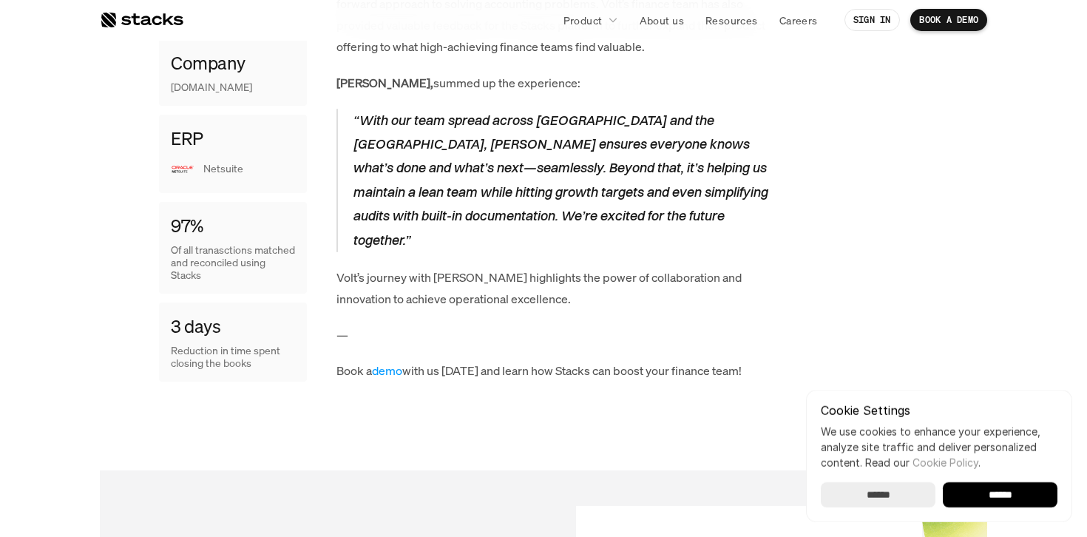
scroll to position [3170, 0]
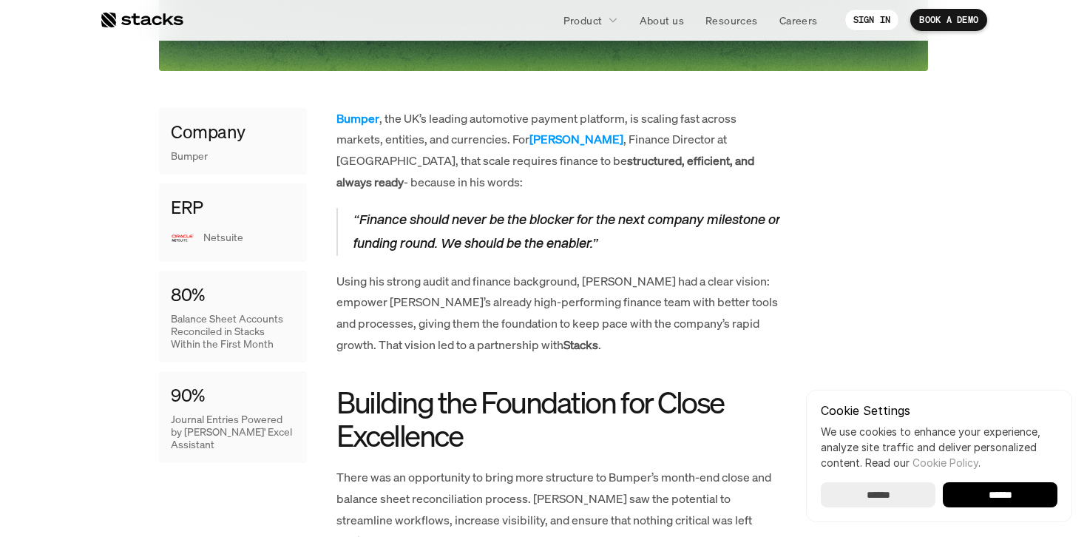
scroll to position [636, 0]
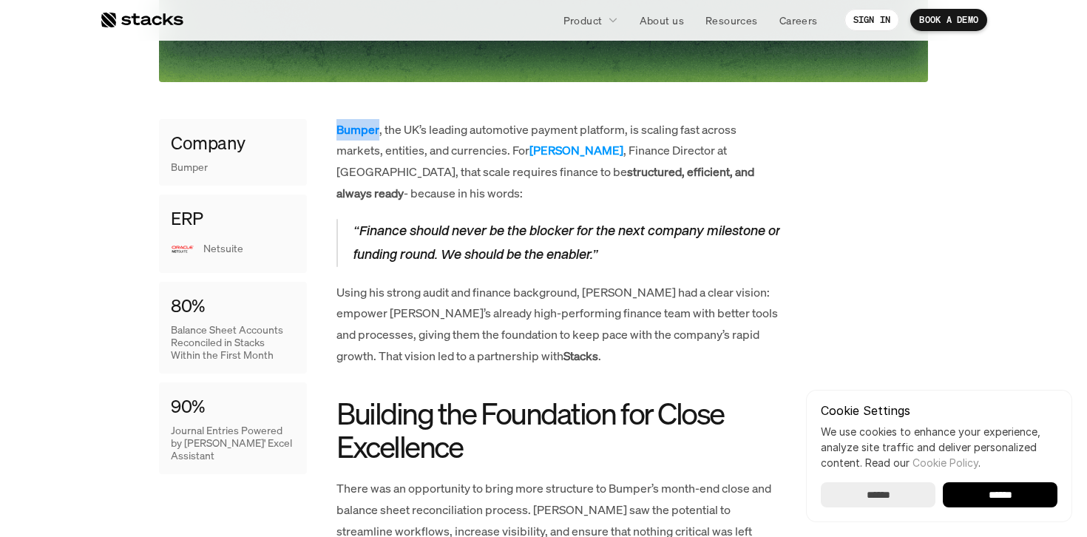
drag, startPoint x: 327, startPoint y: 125, endPoint x: 377, endPoint y: 124, distance: 50.3
copy strong "Bumper"
drag, startPoint x: 601, startPoint y: 151, endPoint x: 532, endPoint y: 151, distance: 69.5
click at [532, 151] on p "Bumper , the UK’s leading automotive payment platform, is scaling fast across m…" at bounding box center [558, 161] width 444 height 85
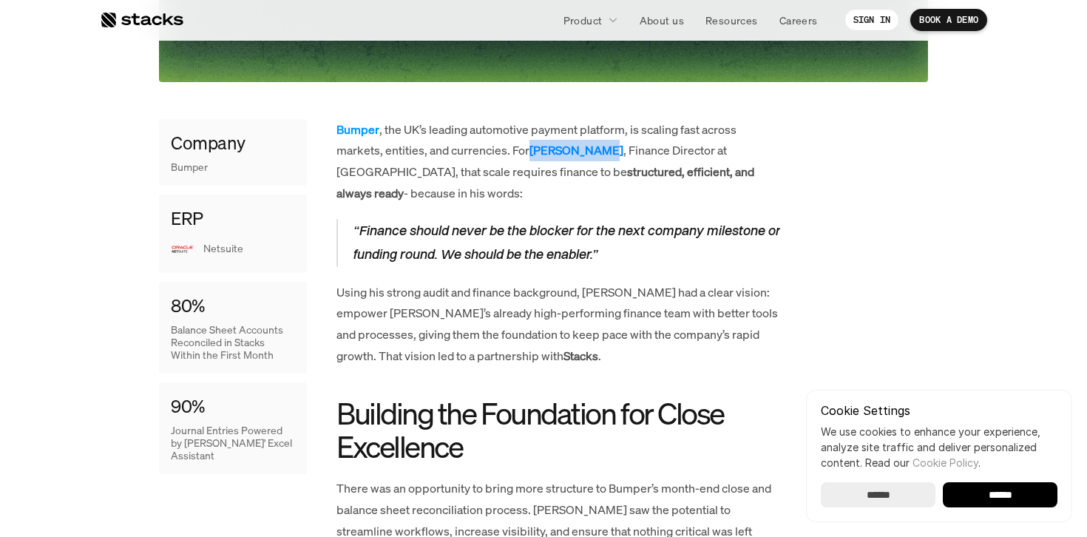
copy strong "Alfie Sansom"
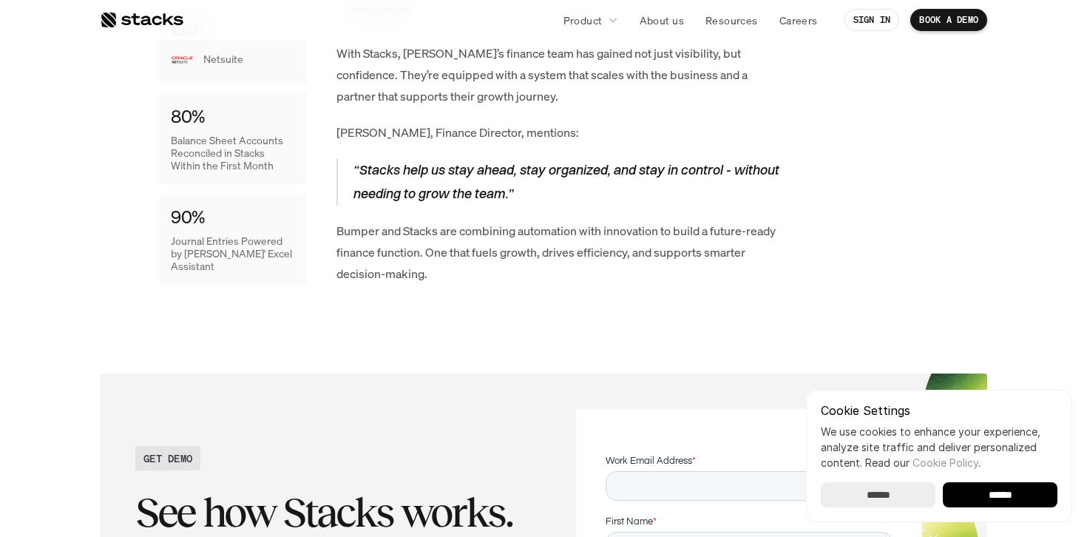
scroll to position [2714, 0]
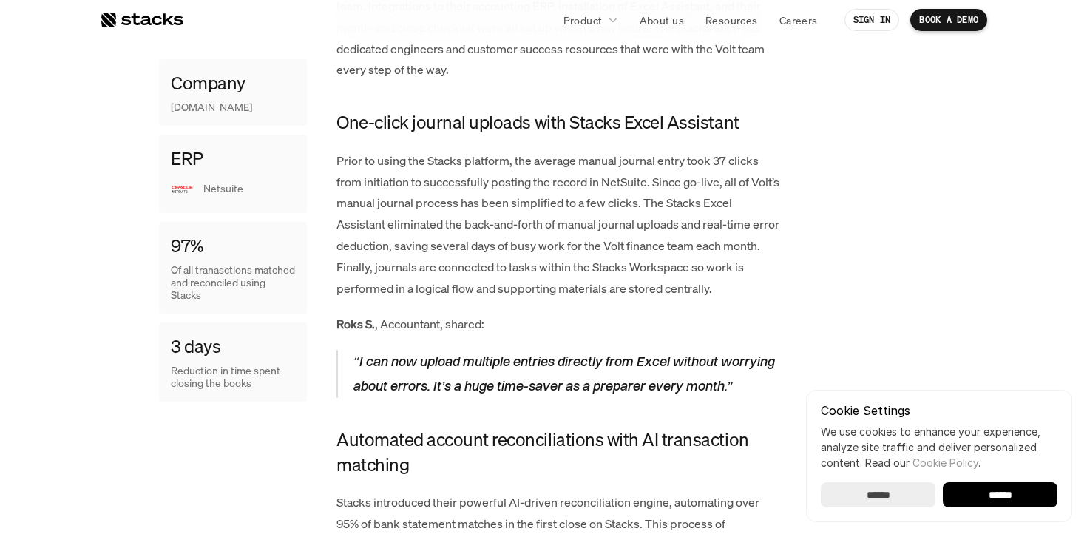
scroll to position [1563, 0]
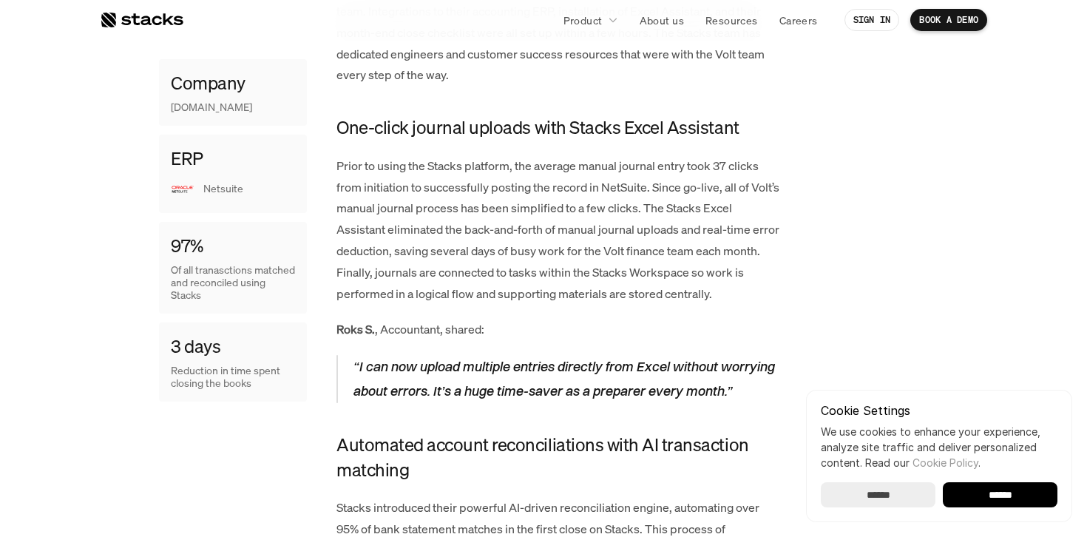
click at [350, 330] on strong "Roks S." at bounding box center [355, 329] width 38 height 16
copy strong "Roks"
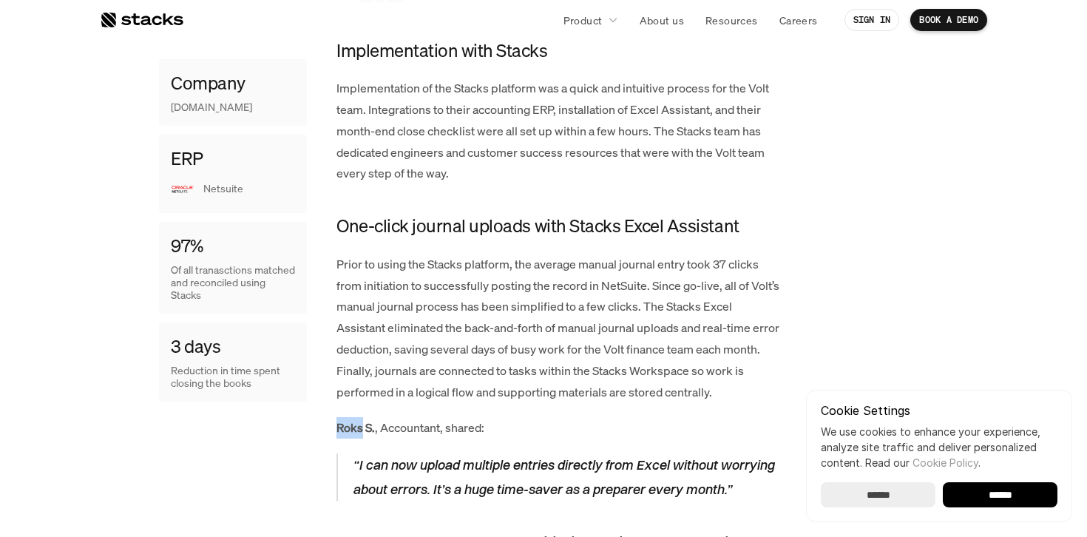
scroll to position [1430, 0]
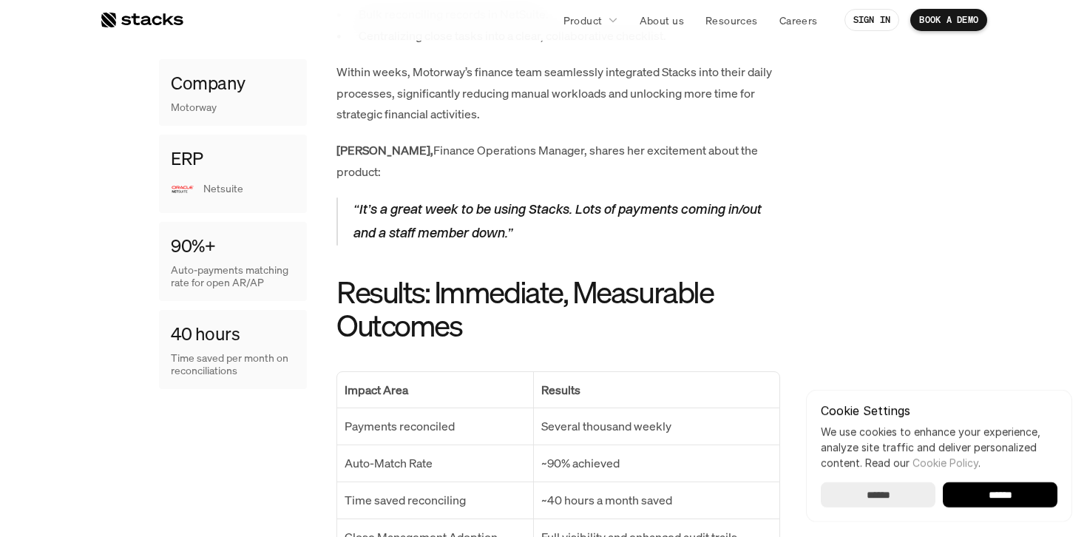
scroll to position [1365, 0]
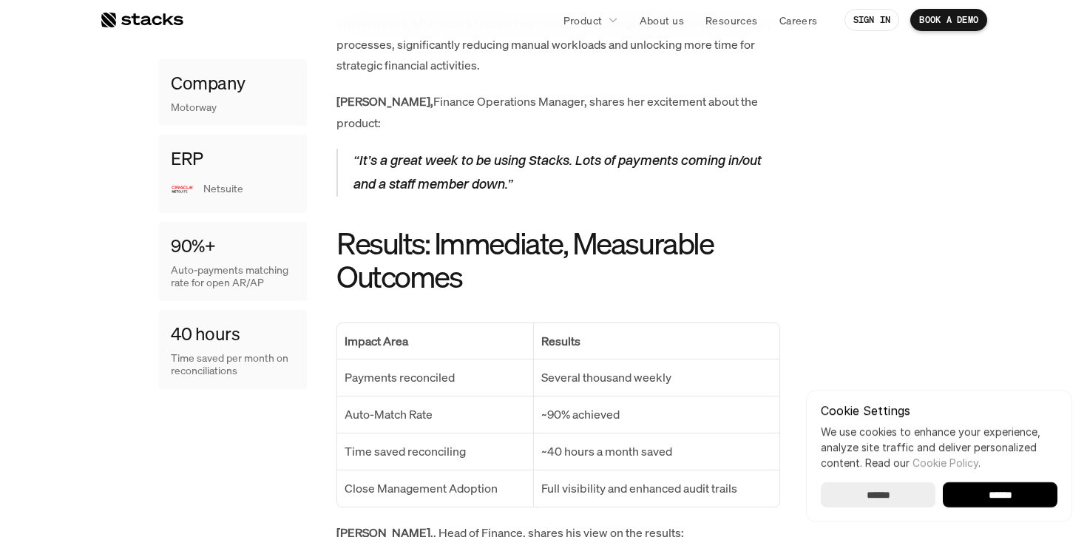
click at [338, 96] on strong "Kate H.," at bounding box center [384, 101] width 97 height 16
copy strong "Kate"
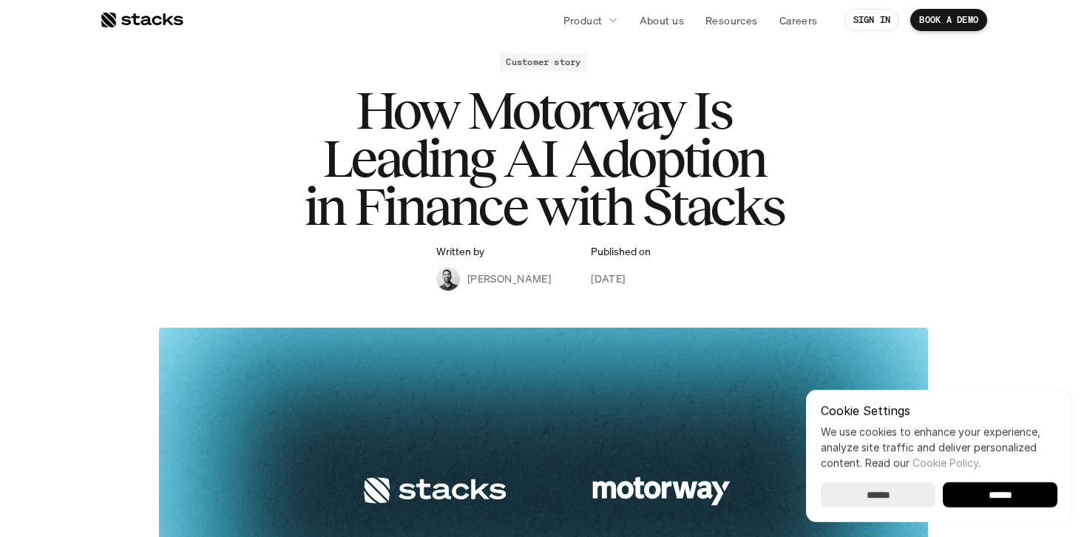
scroll to position [0, 0]
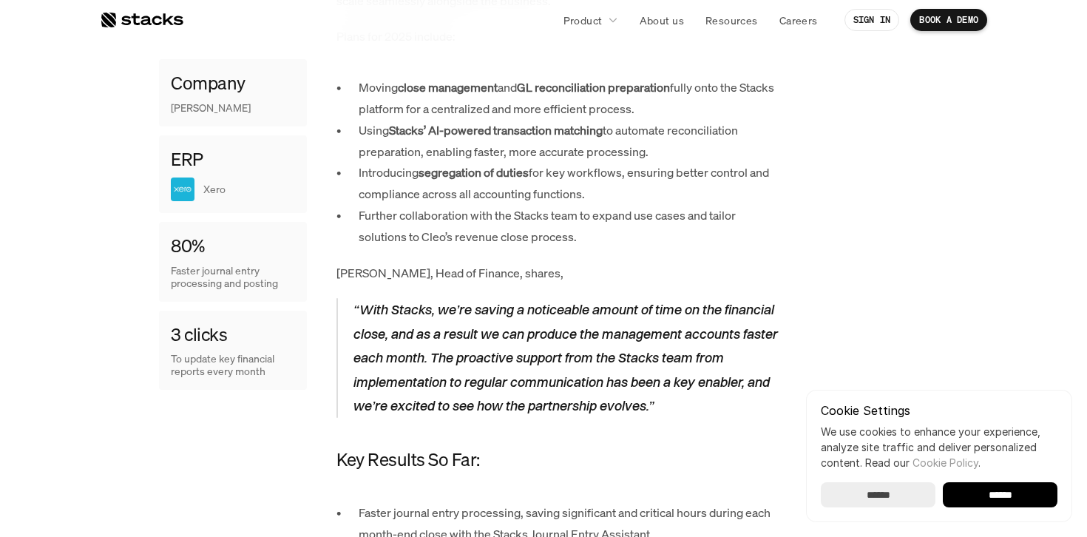
scroll to position [1508, 0]
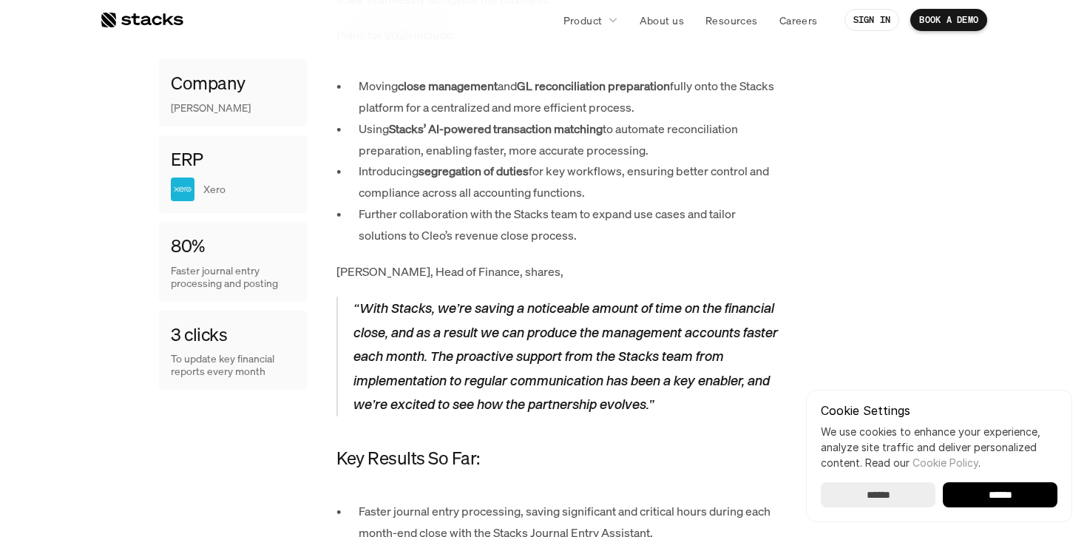
click at [350, 261] on p "[PERSON_NAME], Head of Finance, shares," at bounding box center [558, 271] width 444 height 21
copy p "[PERSON_NAME]"
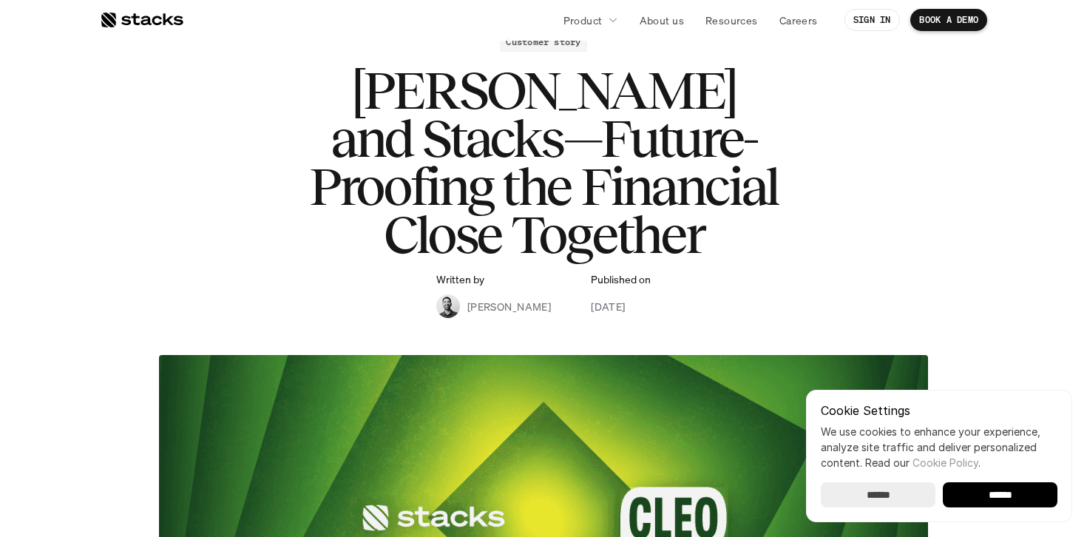
scroll to position [98, 0]
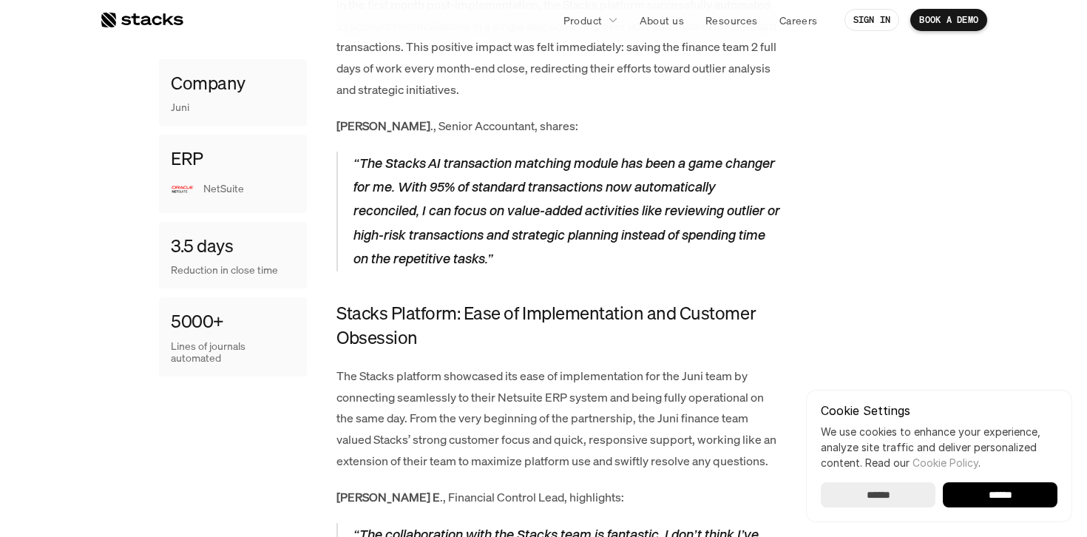
scroll to position [1218, 0]
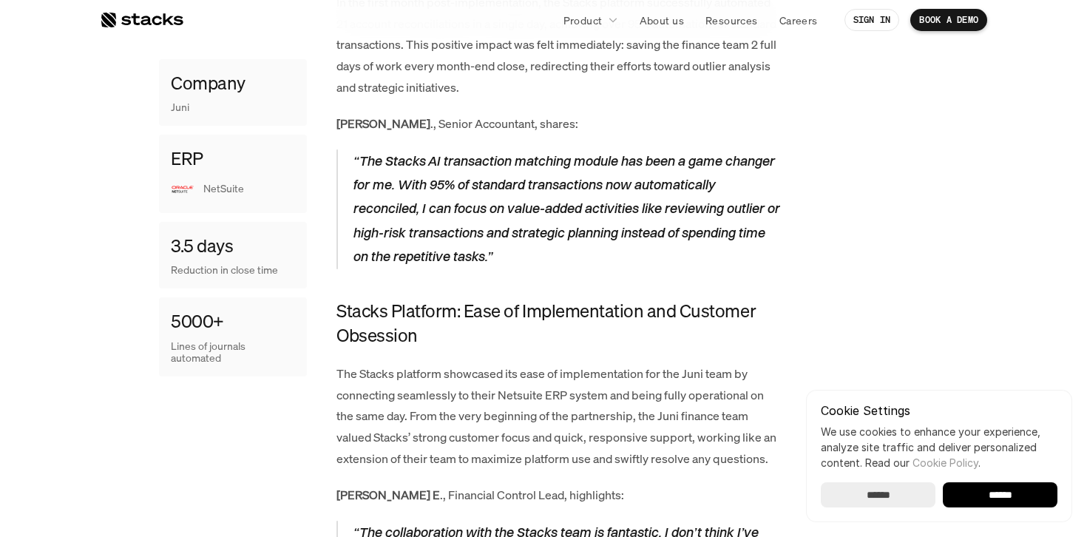
click at [348, 114] on p "[PERSON_NAME], Senior Accountant, shares:" at bounding box center [558, 123] width 444 height 21
click at [348, 115] on strong "[PERSON_NAME]" at bounding box center [383, 123] width 94 height 16
copy strong "[PERSON_NAME]"
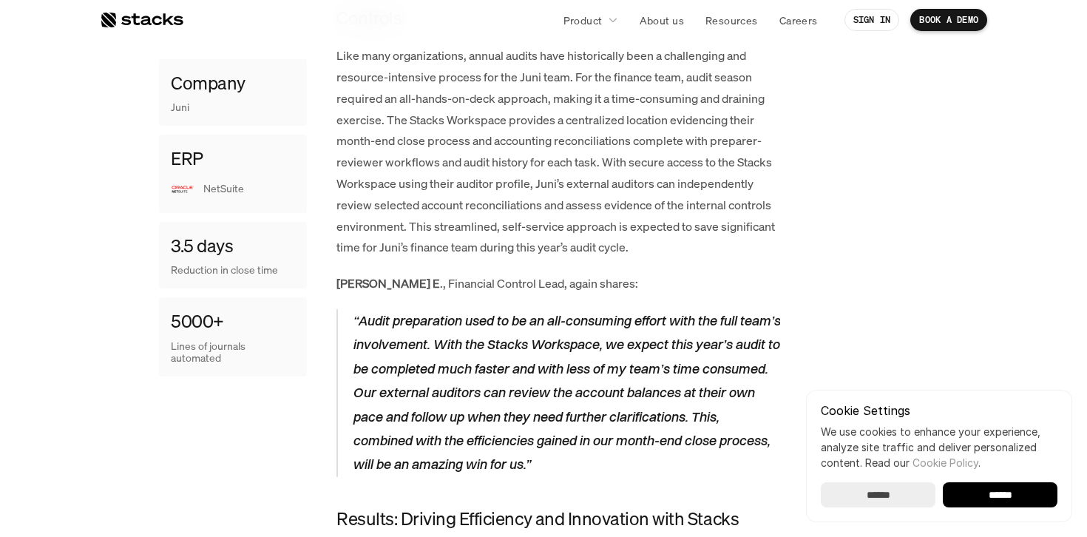
scroll to position [1939, 0]
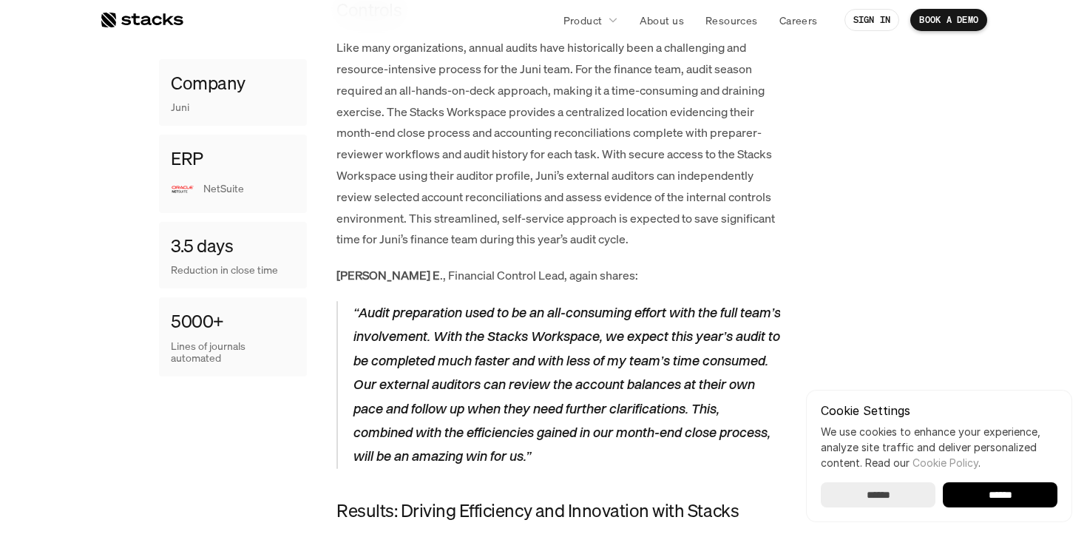
click at [348, 282] on strong "[PERSON_NAME] E" at bounding box center [387, 275] width 103 height 16
copy strong "[PERSON_NAME]"
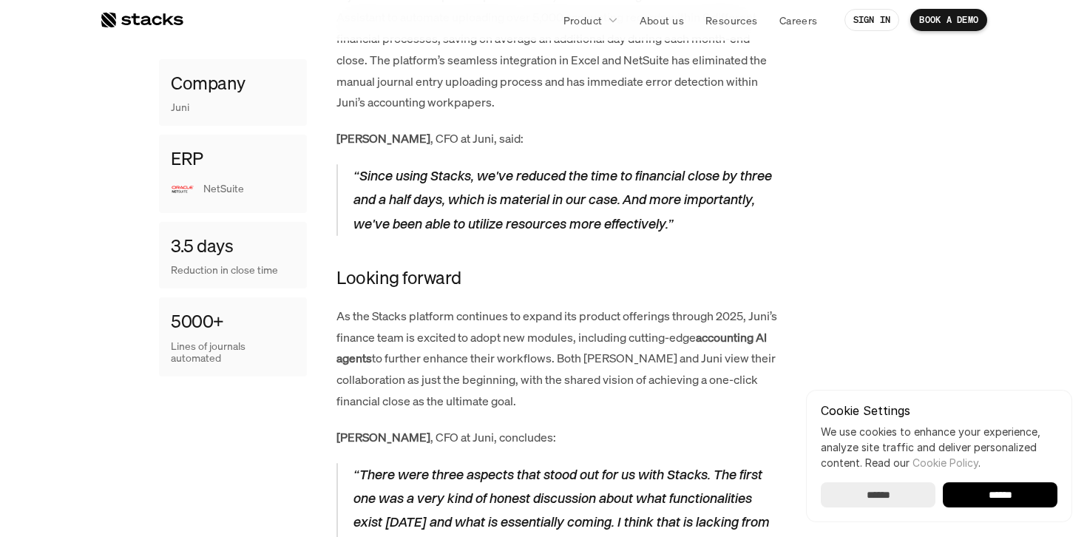
scroll to position [2511, 0]
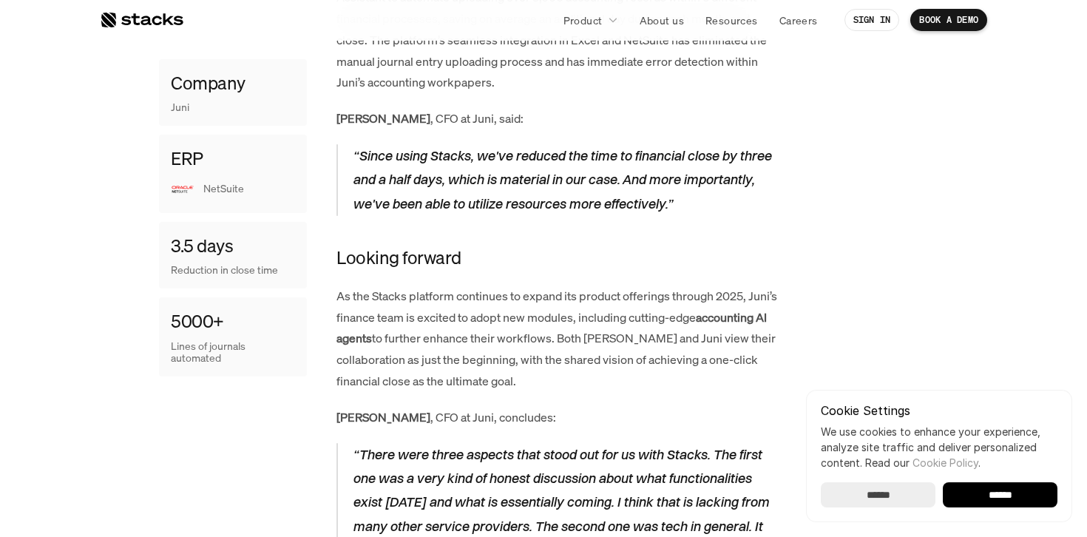
click at [361, 115] on strong "[PERSON_NAME]" at bounding box center [383, 118] width 94 height 16
click at [340, 115] on strong "[PERSON_NAME]" at bounding box center [383, 118] width 94 height 16
copy strong "[PERSON_NAME]"
